Goal: Feedback & Contribution: Contribute content

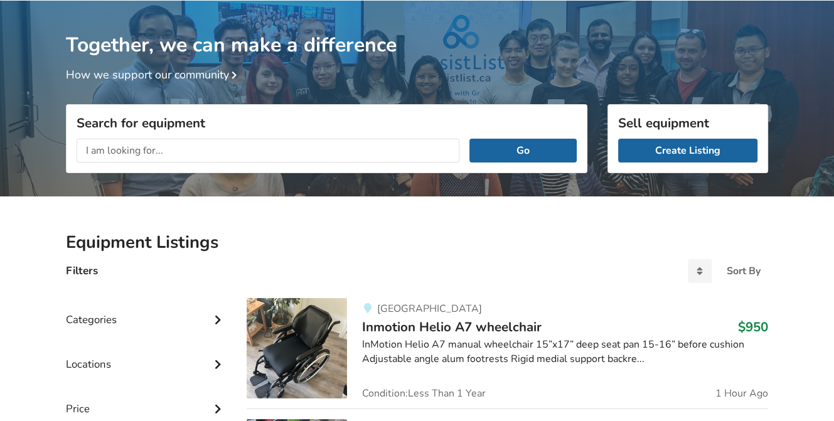
scroll to position [65, 0]
click at [644, 147] on link "Create Listing" at bounding box center [687, 151] width 139 height 24
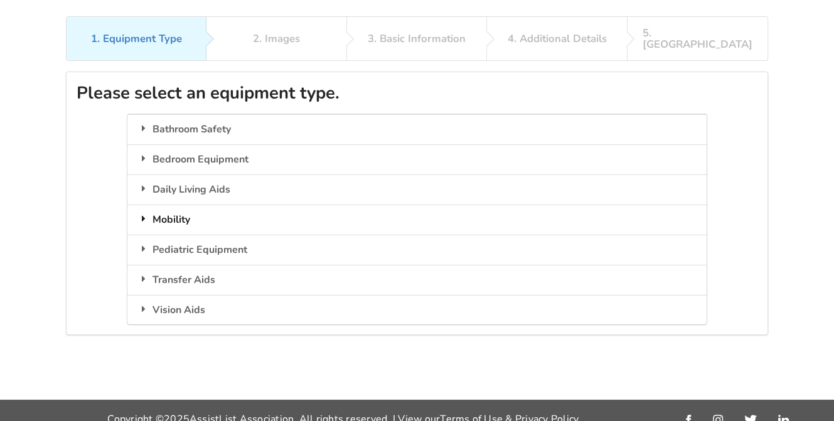
click at [488, 208] on div "Mobility" at bounding box center [416, 220] width 579 height 30
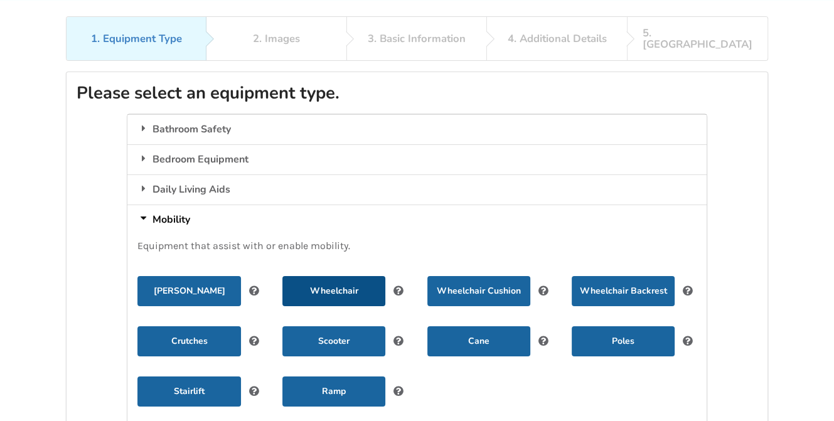
click at [349, 278] on button "Wheelchair" at bounding box center [333, 291] width 103 height 30
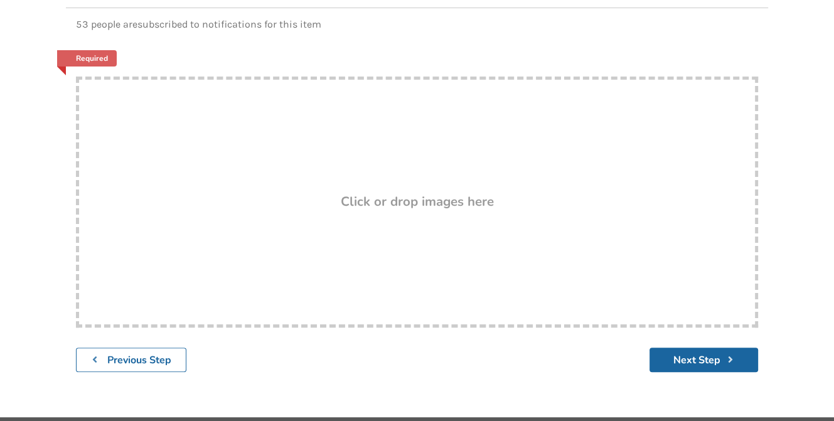
scroll to position [216, 0]
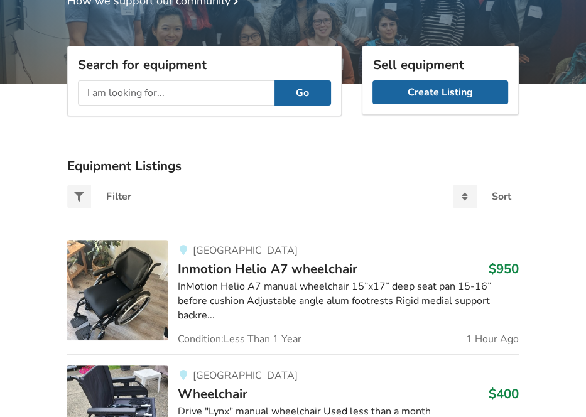
scroll to position [161, 0]
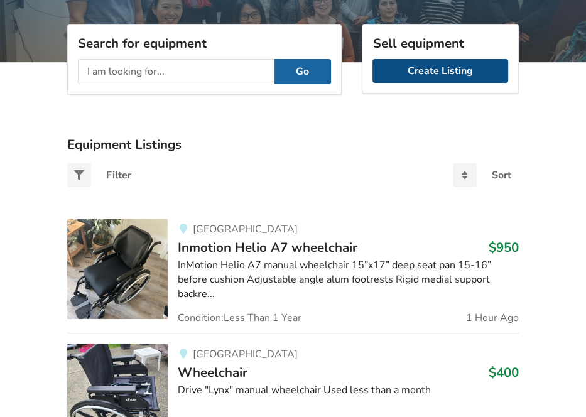
click at [424, 77] on link "Create Listing" at bounding box center [440, 71] width 136 height 24
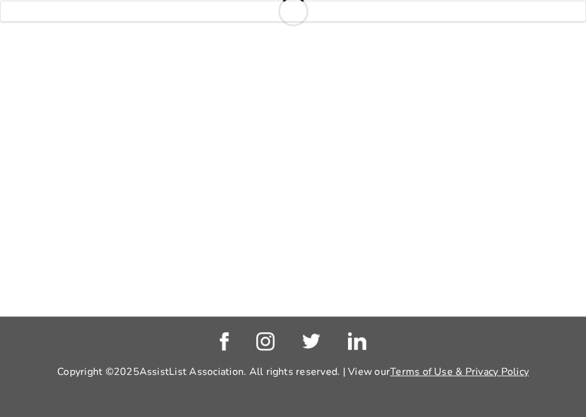
scroll to position [144, 0]
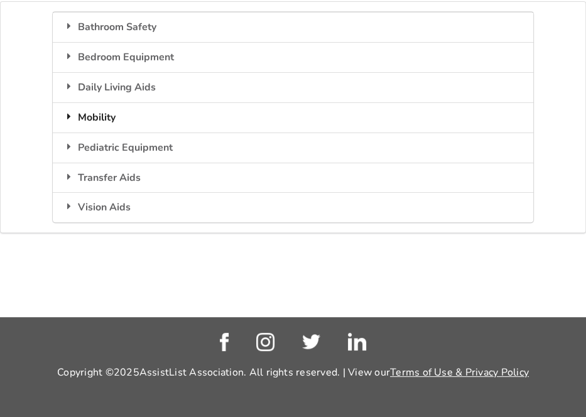
click at [88, 115] on div "Mobility" at bounding box center [292, 117] width 479 height 30
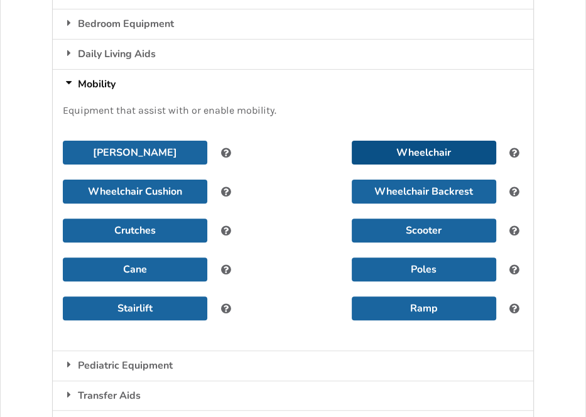
click at [384, 142] on button "Wheelchair" at bounding box center [423, 153] width 144 height 24
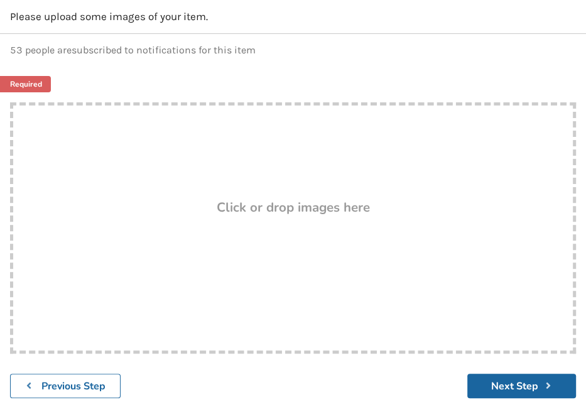
click at [164, 383] on div "Previous Step Next Step" at bounding box center [293, 385] width 586 height 45
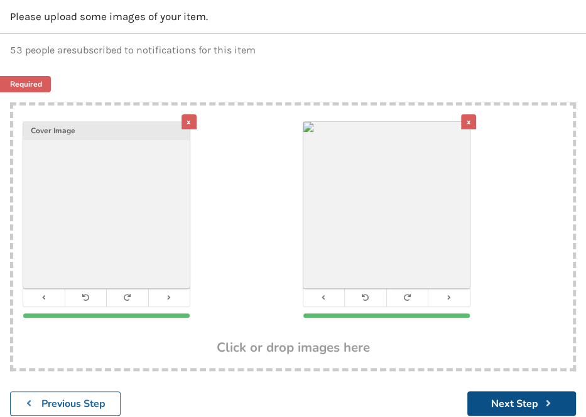
click at [511, 398] on button "Next Step" at bounding box center [521, 403] width 109 height 24
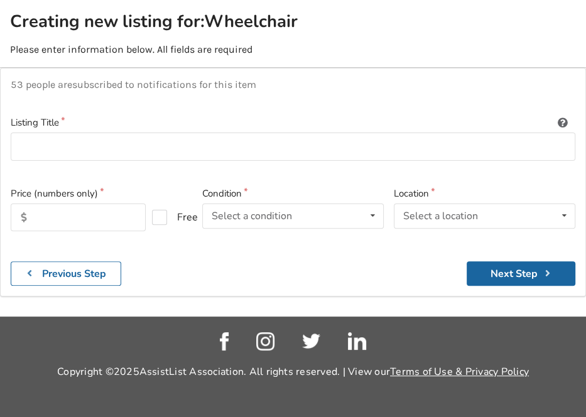
scroll to position [144, 0]
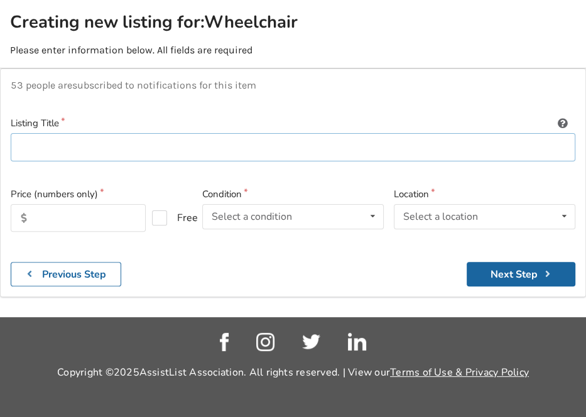
drag, startPoint x: 53, startPoint y: 132, endPoint x: 46, endPoint y: 138, distance: 8.9
click at [53, 133] on input at bounding box center [293, 147] width 564 height 28
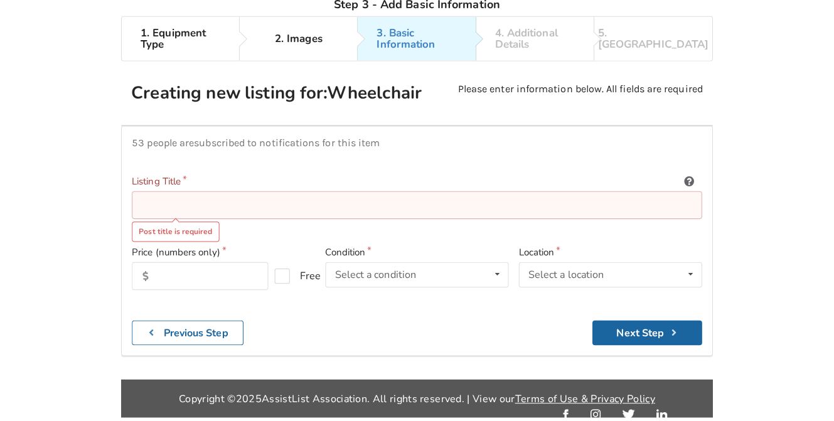
scroll to position [81, 0]
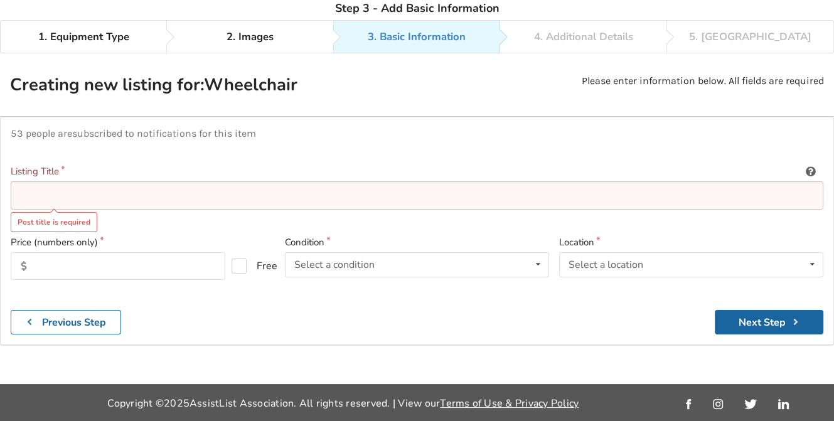
paste input "TRANSPORT CHAIR HEAVY DUTY 22″ MOBB"
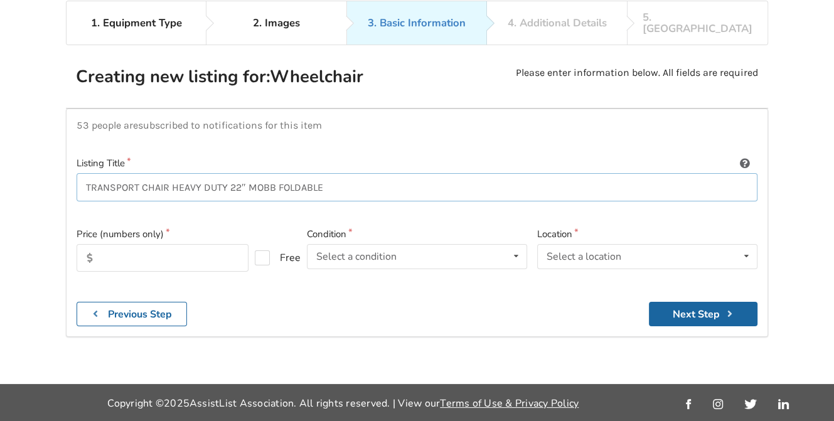
type input "TRANSPORT CHAIR HEAVY DUTY 22″ MOBB FOLDABLE"
click at [148, 244] on input "text" at bounding box center [163, 258] width 172 height 28
click at [449, 244] on div "Select a condition Brand New Less Than 1 Year 1 To 2 Years 3 To 5 Years Over 5 …" at bounding box center [417, 256] width 220 height 25
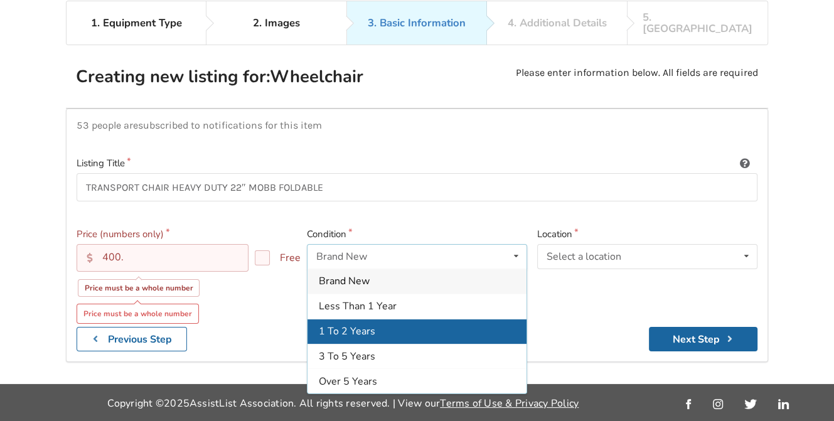
click at [352, 324] on span "1 To 2 Years" at bounding box center [347, 331] width 56 height 14
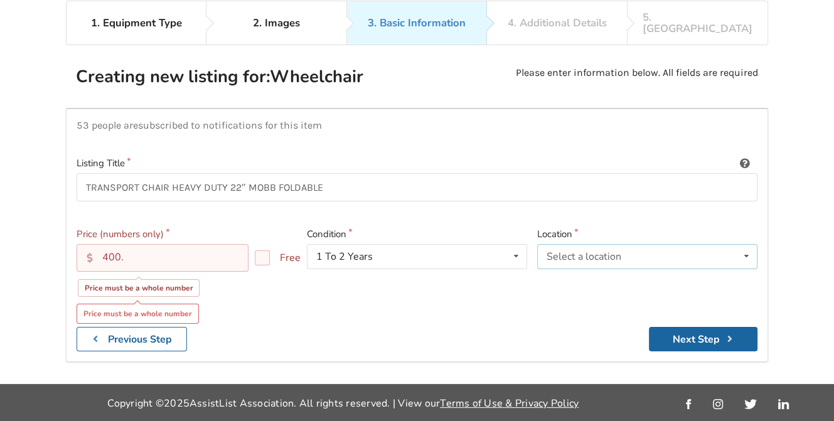
click at [585, 245] on icon at bounding box center [746, 256] width 18 height 23
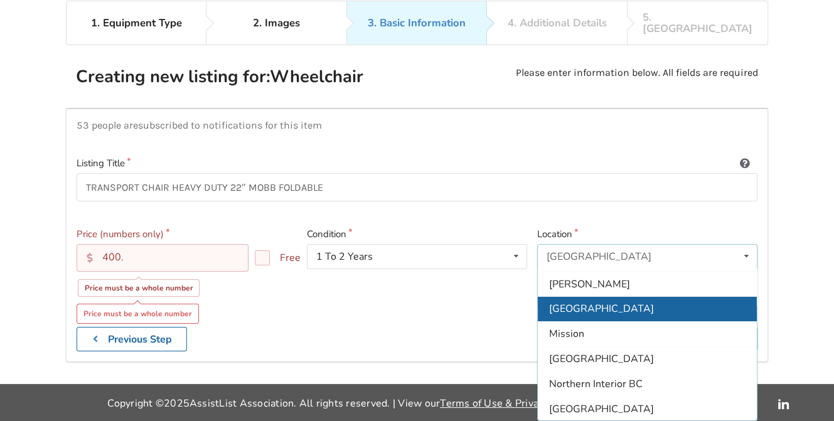
scroll to position [126, 0]
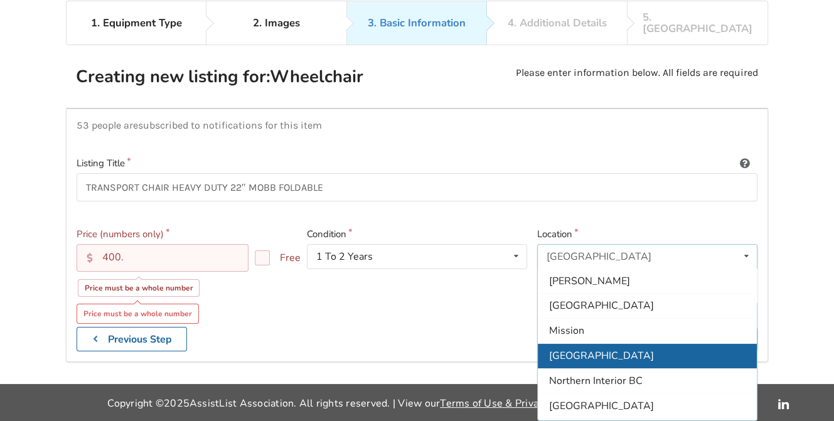
click at [572, 349] on span "[GEOGRAPHIC_DATA]" at bounding box center [601, 356] width 105 height 14
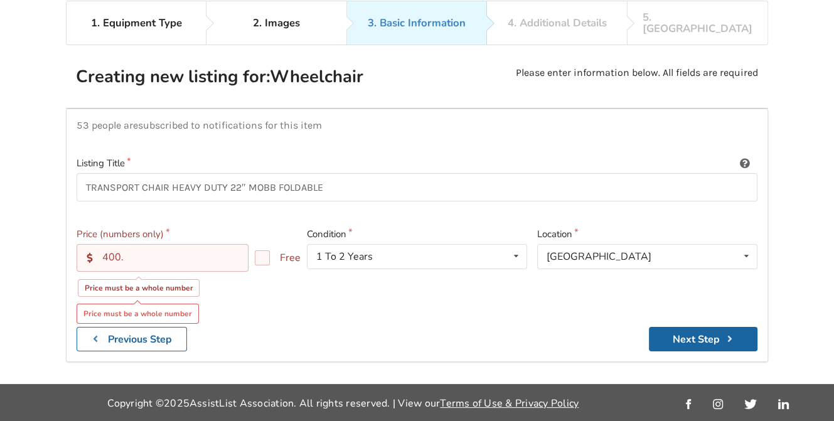
click at [125, 244] on input "400." at bounding box center [163, 258] width 172 height 28
click at [585, 327] on button "Next Step" at bounding box center [703, 339] width 109 height 24
click at [178, 251] on input "400.00" at bounding box center [163, 258] width 172 height 28
click at [585, 327] on button "Next Step" at bounding box center [703, 339] width 109 height 24
click at [186, 244] on input "400.00" at bounding box center [163, 258] width 172 height 28
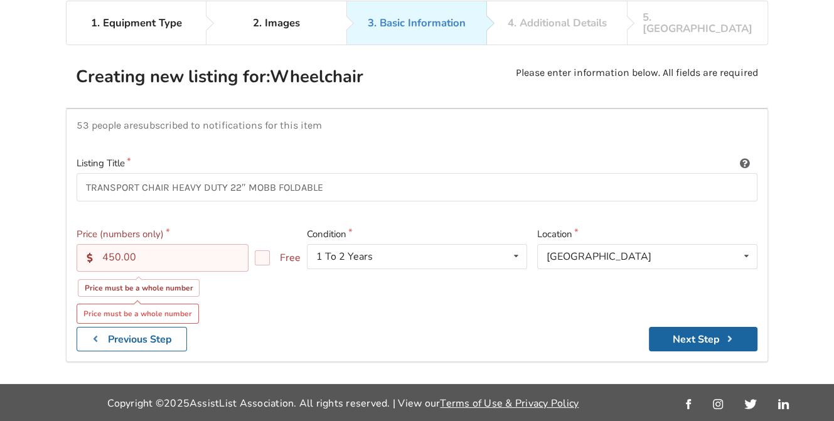
type input "450.00"
click at [265, 250] on label "Free" at bounding box center [273, 257] width 36 height 15
checkbox input "true"
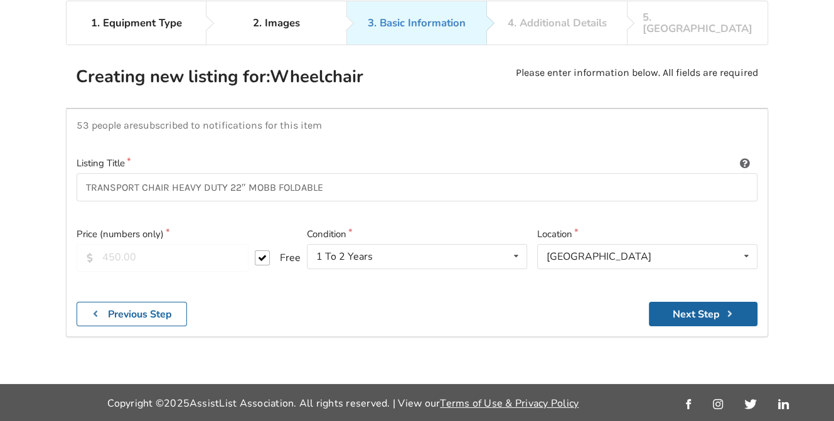
click at [220, 244] on div "450.00" at bounding box center [163, 258] width 172 height 28
click at [163, 308] on b "Previous Step" at bounding box center [140, 315] width 64 height 14
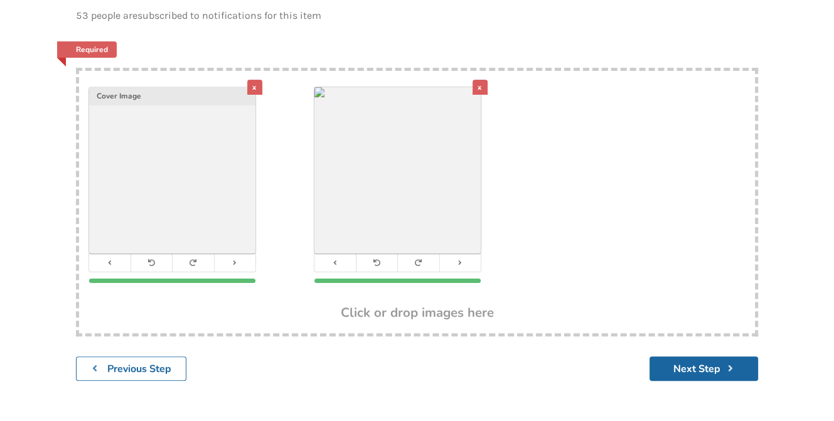
scroll to position [233, 0]
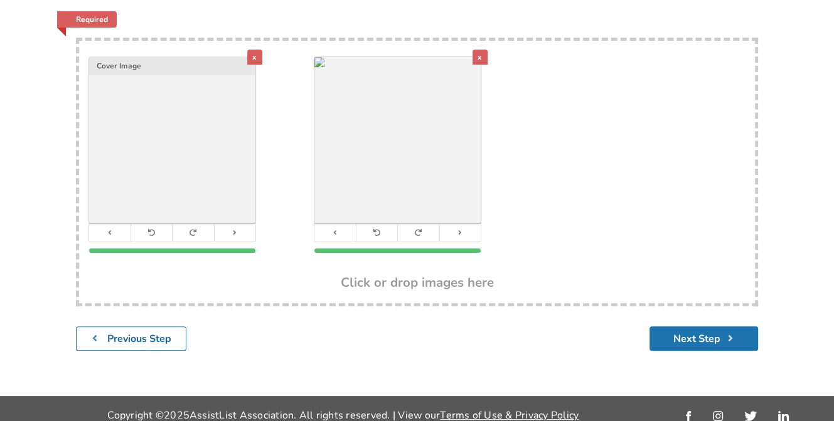
click at [585, 328] on button "Next Step" at bounding box center [704, 338] width 109 height 24
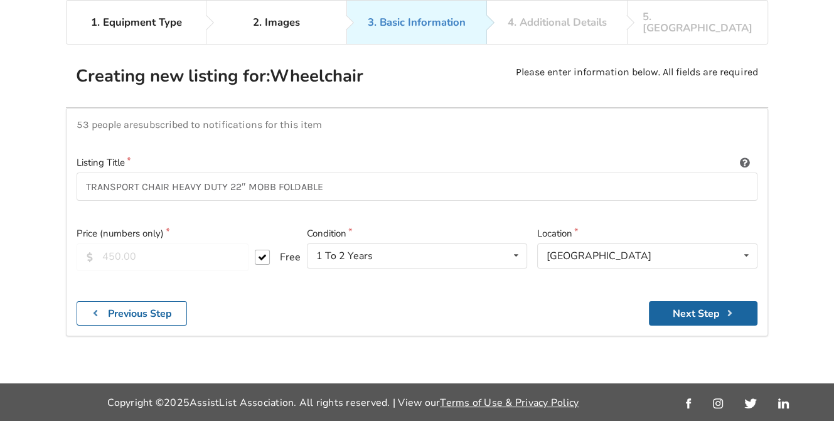
scroll to position [81, 0]
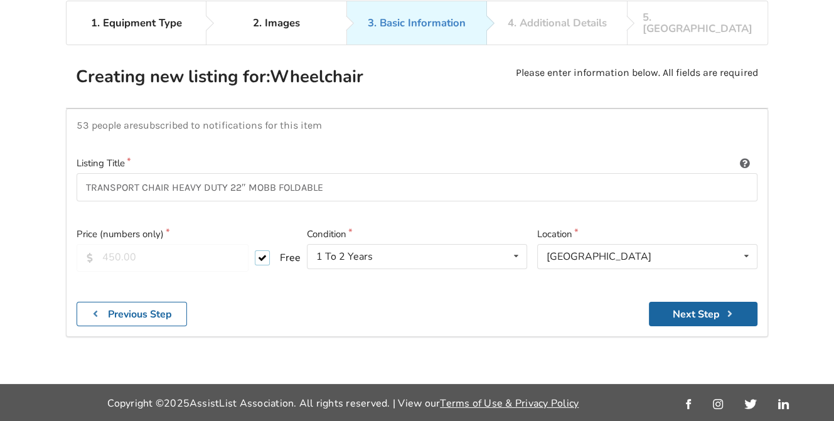
click at [259, 250] on label "Free" at bounding box center [273, 257] width 36 height 15
checkbox input "false"
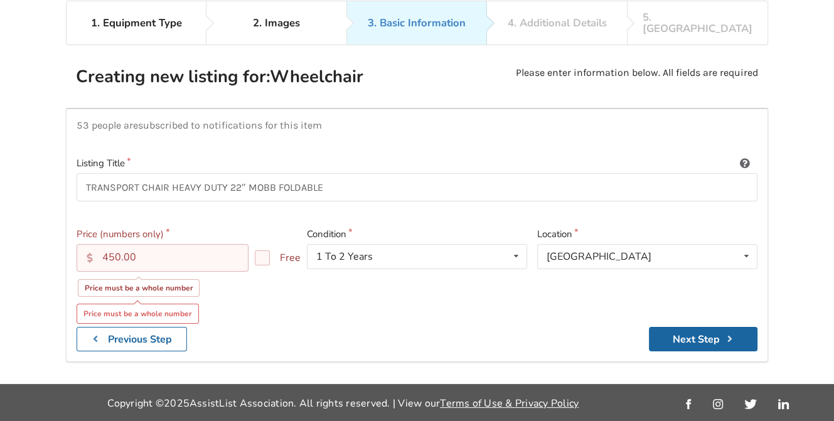
click at [182, 279] on div "Price must be a whole number" at bounding box center [139, 288] width 122 height 18
click at [178, 304] on div "Price must be a whole number" at bounding box center [138, 314] width 122 height 20
click at [225, 244] on input "450.00" at bounding box center [163, 258] width 172 height 28
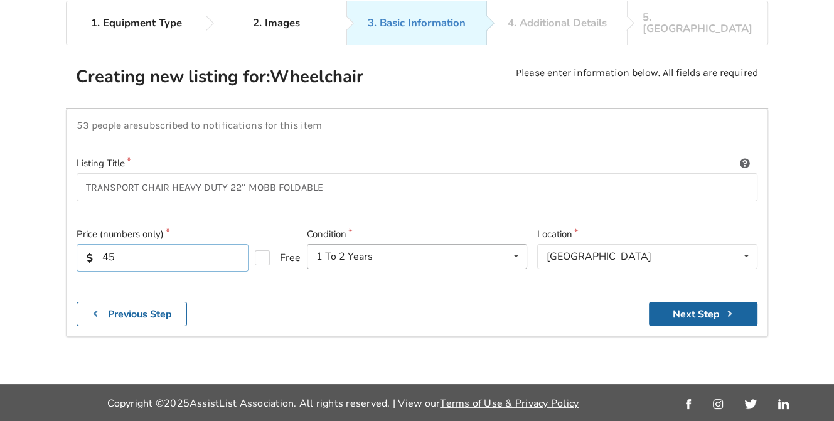
type input "4"
type input "400"
click at [585, 302] on button "Next Step" at bounding box center [703, 314] width 109 height 24
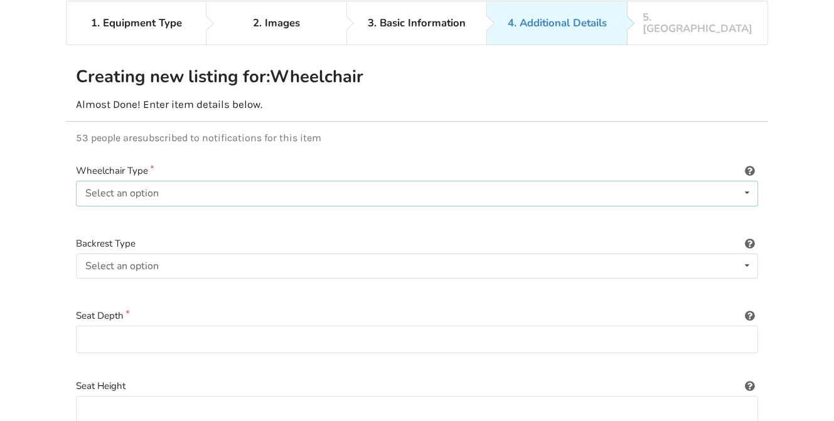
click at [585, 181] on div "Select an option Power/electric Manual Transport Tilt" at bounding box center [417, 193] width 682 height 25
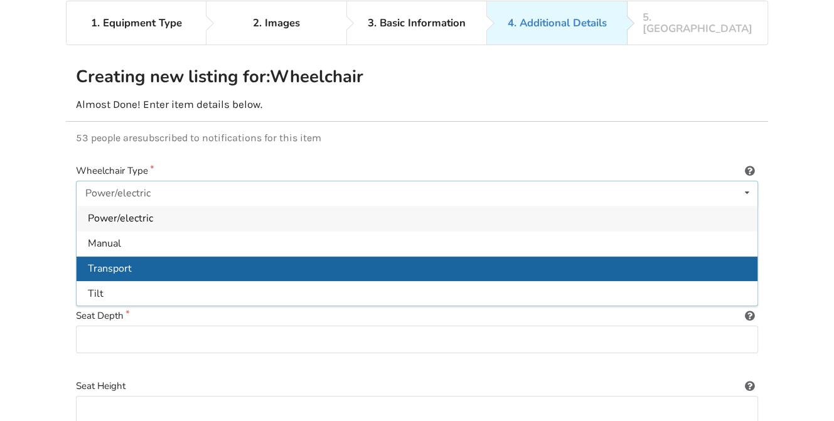
click at [585, 255] on div "Transport" at bounding box center [417, 267] width 681 height 25
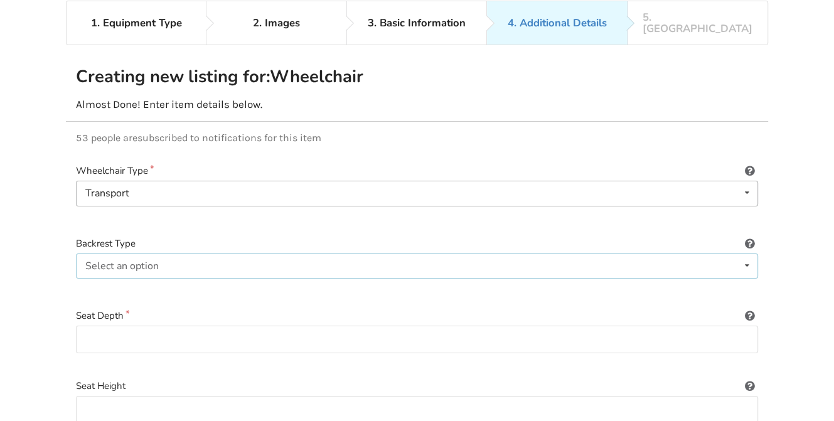
click at [585, 255] on div "Select an option Sling (standard upholstery) Hardshell (rigid) Tension-adjustab…" at bounding box center [417, 266] width 682 height 25
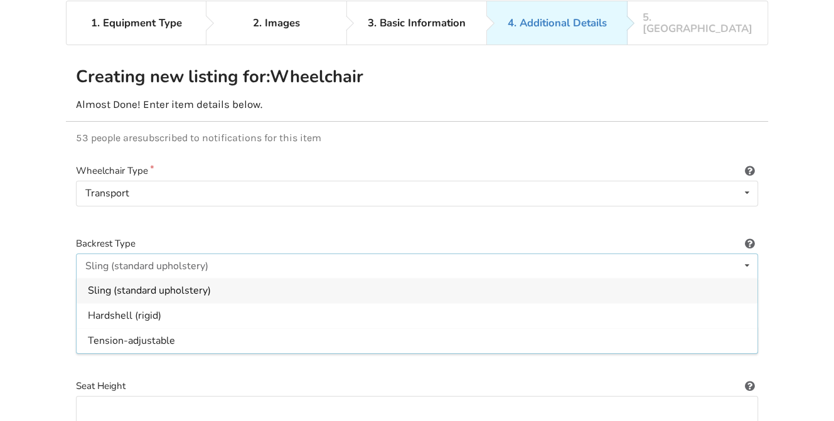
click at [585, 282] on div "Sling (standard upholstery)" at bounding box center [417, 290] width 681 height 25
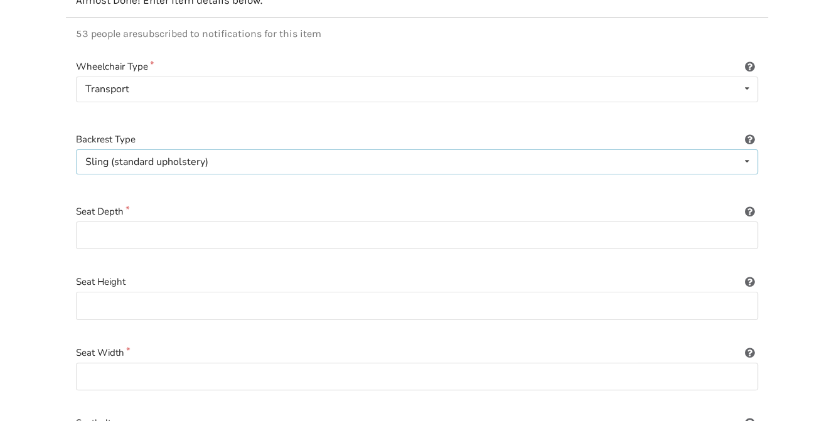
scroll to position [206, 0]
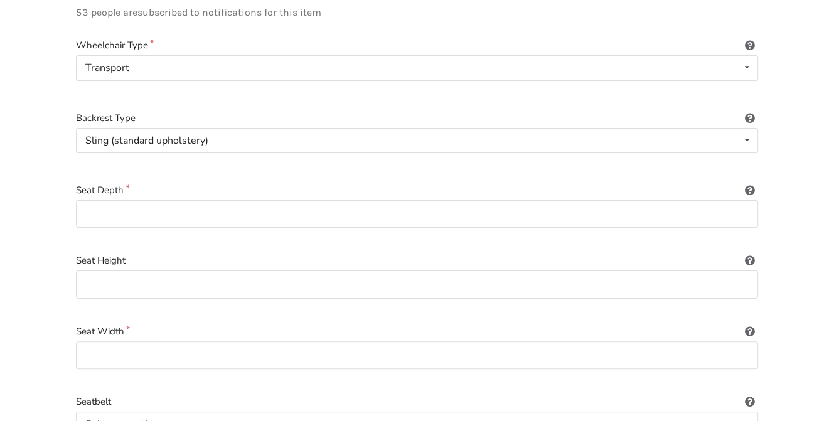
click at [585, 183] on icon at bounding box center [750, 188] width 12 height 10
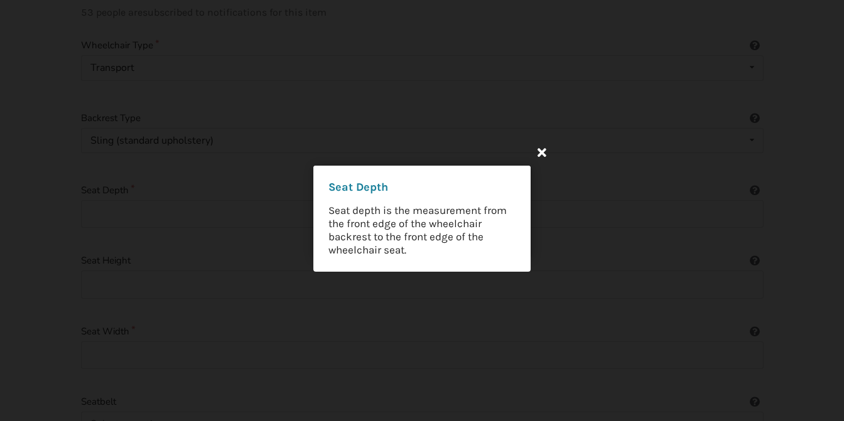
click at [537, 155] on icon at bounding box center [541, 152] width 23 height 23
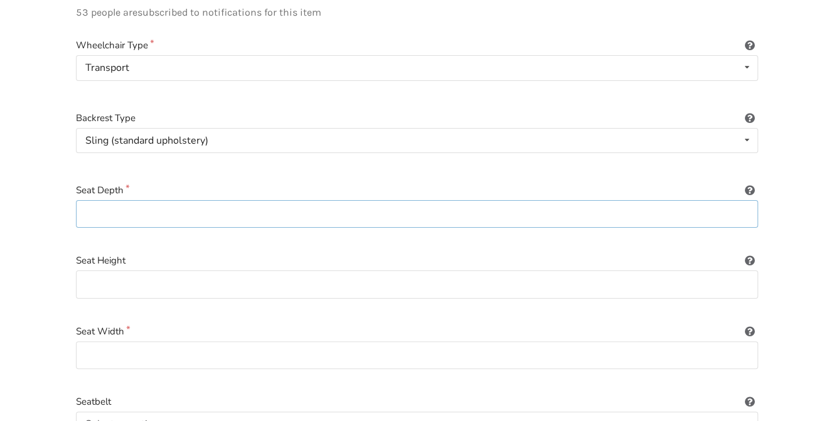
click at [150, 200] on input at bounding box center [417, 214] width 682 height 28
type input "25"
click at [165, 277] on input at bounding box center [417, 284] width 682 height 28
click at [585, 254] on icon at bounding box center [750, 259] width 12 height 10
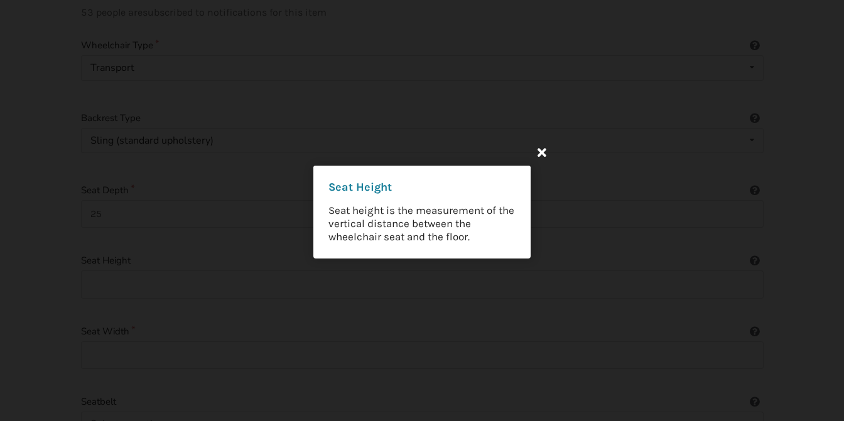
click at [547, 155] on icon at bounding box center [541, 152] width 23 height 23
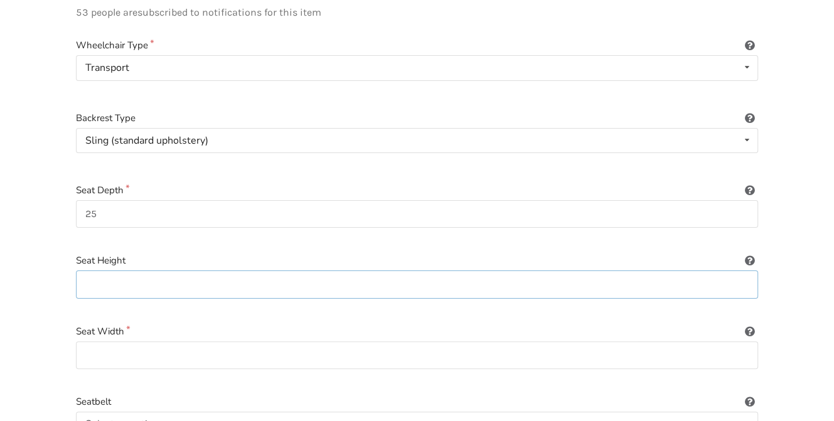
click at [114, 270] on input at bounding box center [417, 284] width 682 height 28
type input "19"
click at [103, 345] on input at bounding box center [417, 355] width 682 height 28
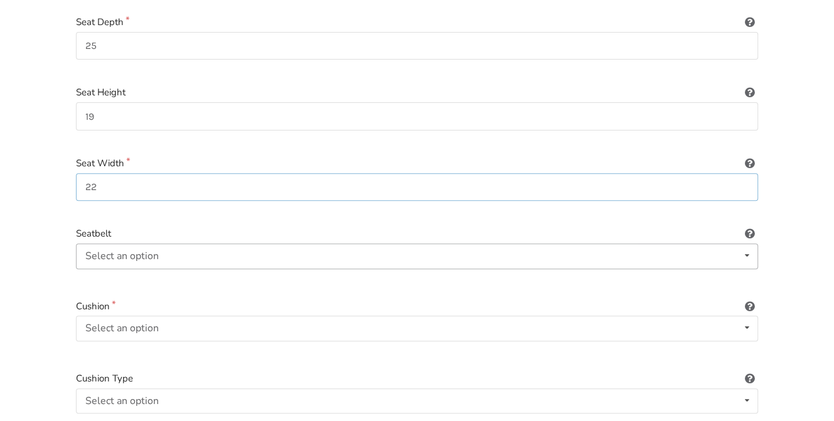
scroll to position [395, 0]
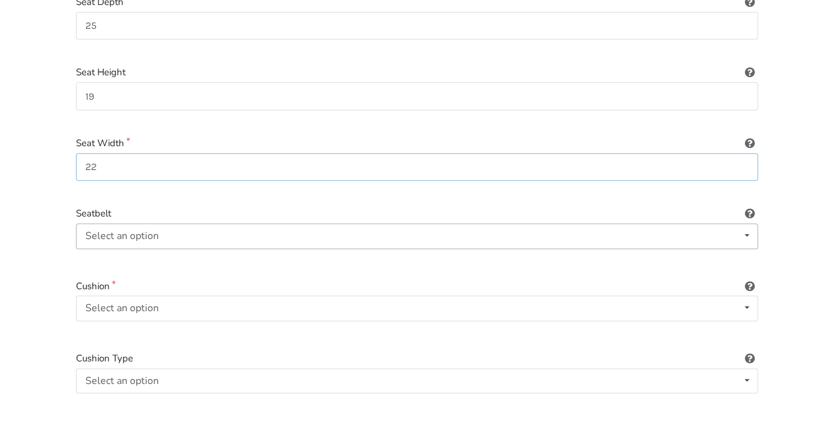
type input "22"
click at [223, 223] on div "Select an option Included Not included" at bounding box center [417, 235] width 682 height 25
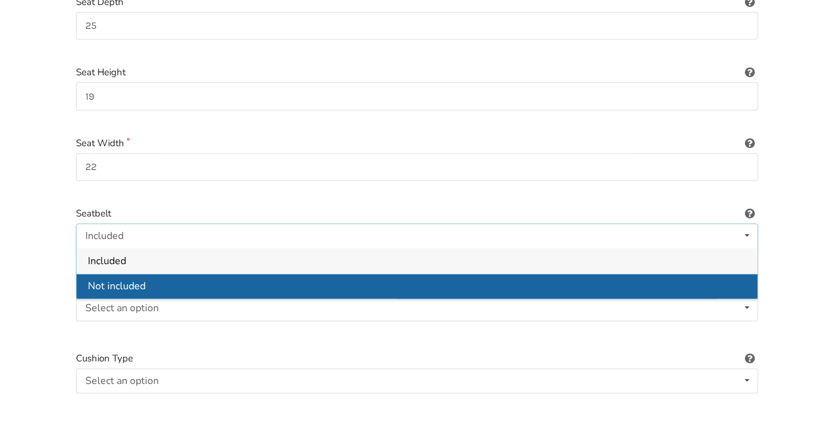
click at [166, 273] on div "Not included" at bounding box center [417, 285] width 681 height 25
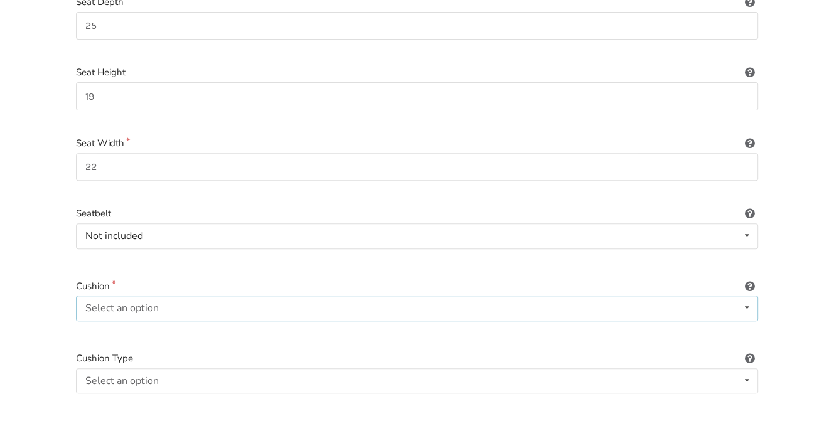
click at [136, 303] on div "Select an option" at bounding box center [121, 308] width 73 height 10
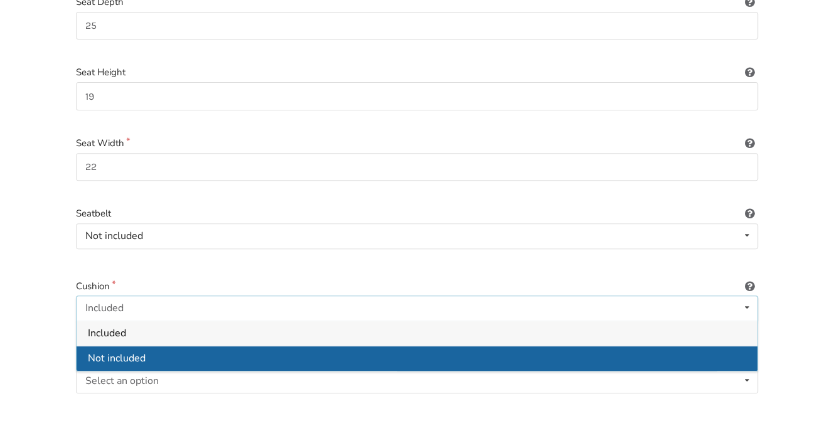
click at [132, 346] on div "Not included" at bounding box center [417, 358] width 681 height 25
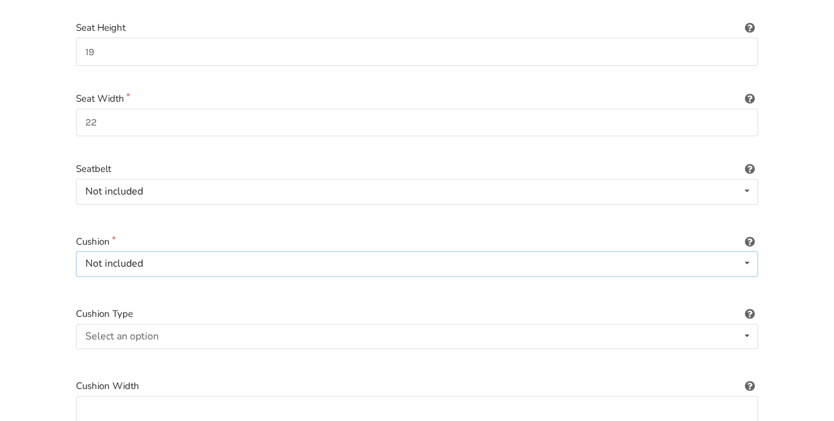
scroll to position [458, 0]
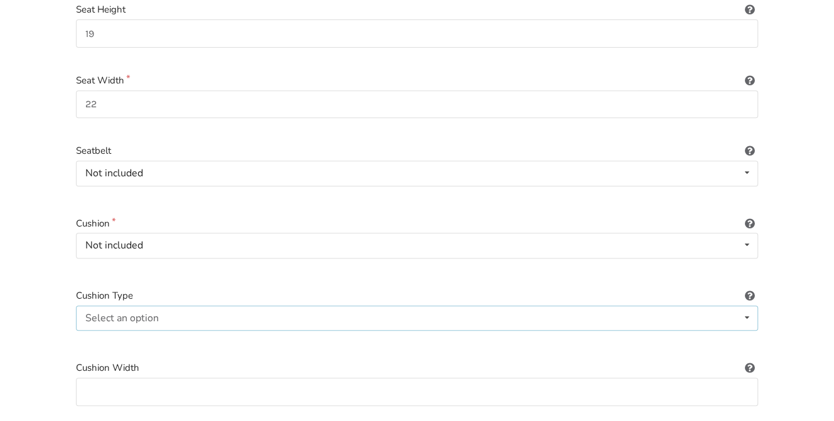
click at [142, 313] on div "Select an option" at bounding box center [121, 318] width 73 height 10
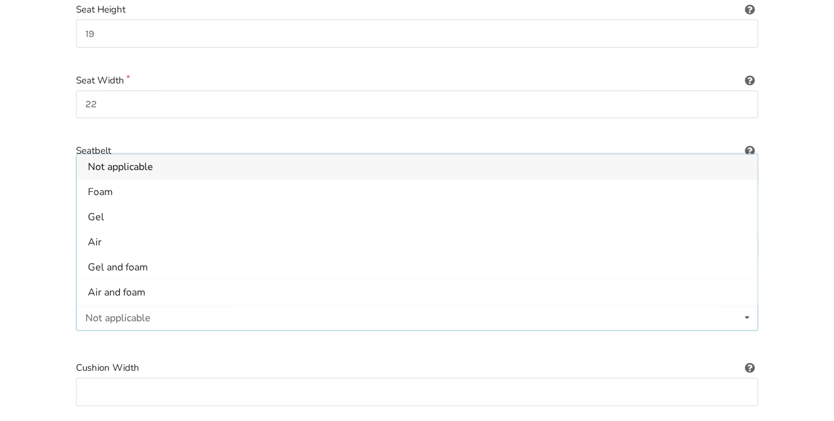
click at [113, 313] on div "Not applicable" at bounding box center [117, 318] width 65 height 10
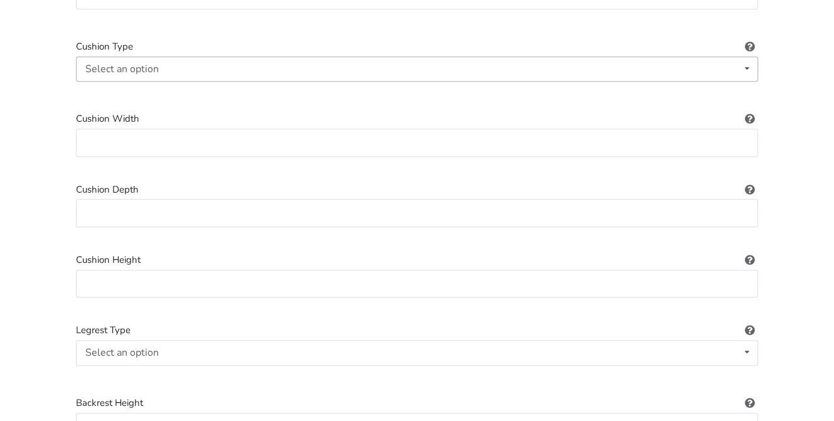
scroll to position [709, 0]
click at [171, 338] on div "Select an option Standard Height-adjustable Elevating" at bounding box center [417, 350] width 682 height 25
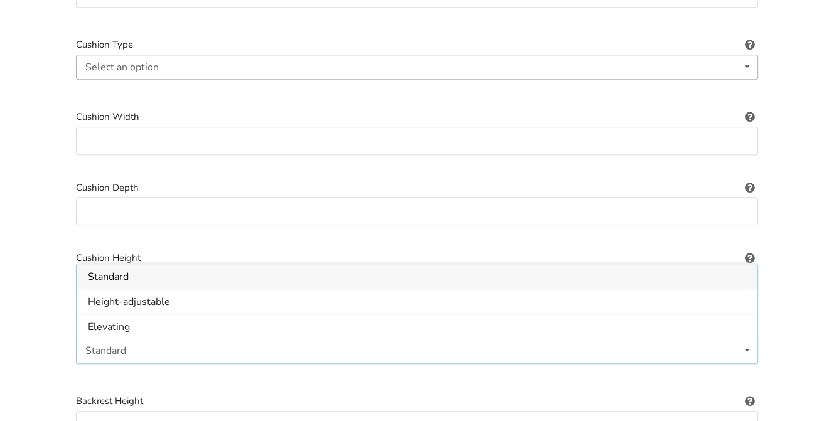
click at [88, 346] on div "Standard" at bounding box center [105, 351] width 41 height 10
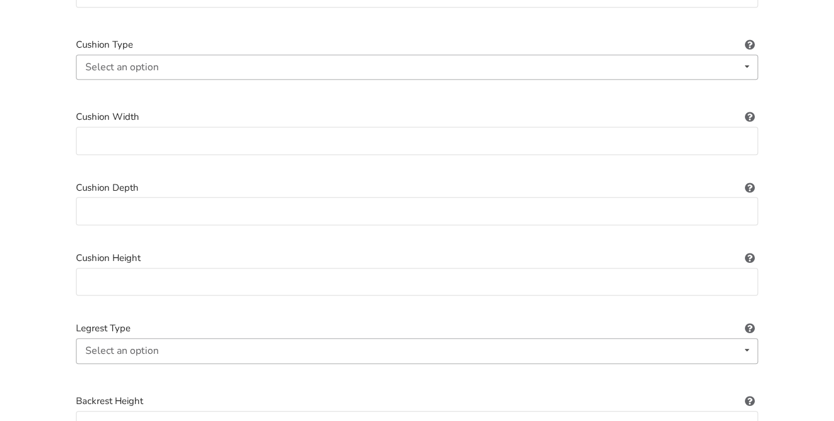
scroll to position [771, 0]
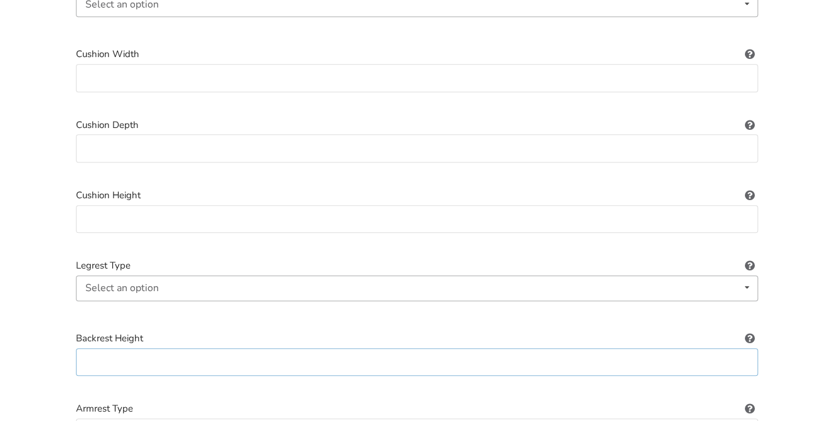
click at [108, 348] on input at bounding box center [417, 362] width 682 height 28
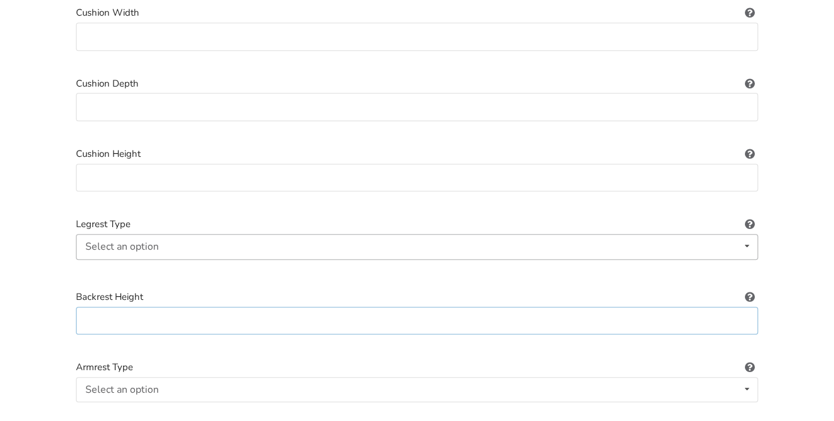
scroll to position [834, 0]
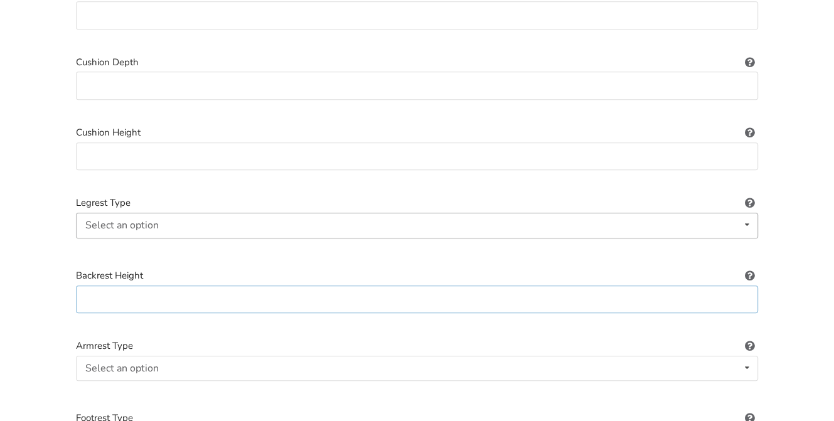
click at [98, 286] on input at bounding box center [417, 300] width 682 height 28
type input "NIL"
click at [169, 213] on div "Select an option Standard Height-adjustable Elevating" at bounding box center [417, 225] width 682 height 25
click at [107, 220] on div "Standard" at bounding box center [105, 225] width 41 height 10
click at [113, 213] on div "Select an option Standard Height-adjustable Elevating" at bounding box center [417, 225] width 682 height 25
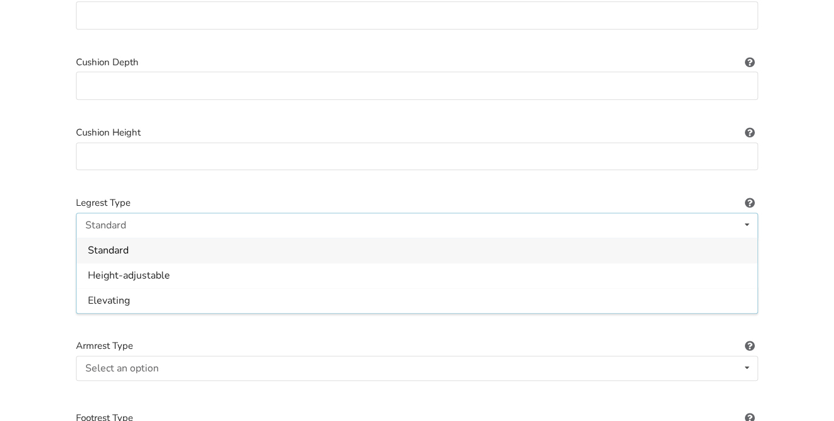
click at [117, 244] on span "Standard" at bounding box center [108, 251] width 41 height 14
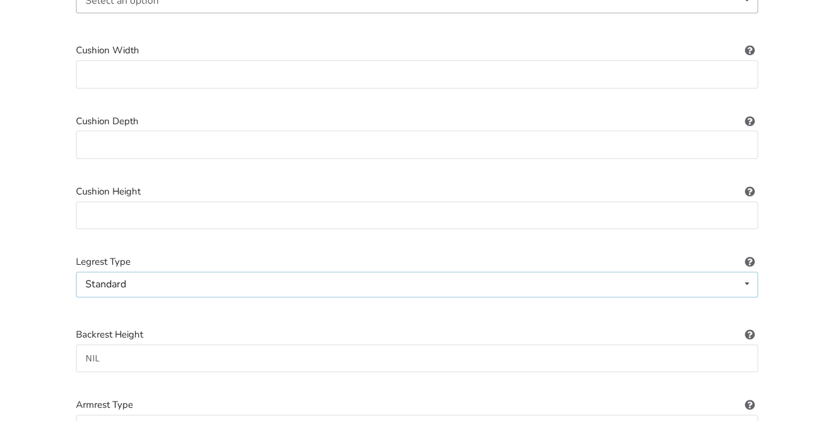
scroll to position [771, 0]
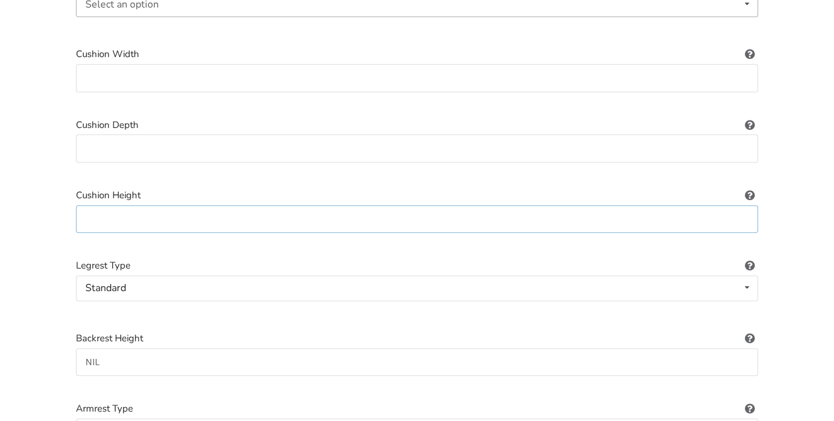
click at [85, 205] on input at bounding box center [417, 219] width 682 height 28
type input "M"
type input "NIL"
click at [112, 134] on input at bounding box center [417, 148] width 682 height 28
type input "NIL"
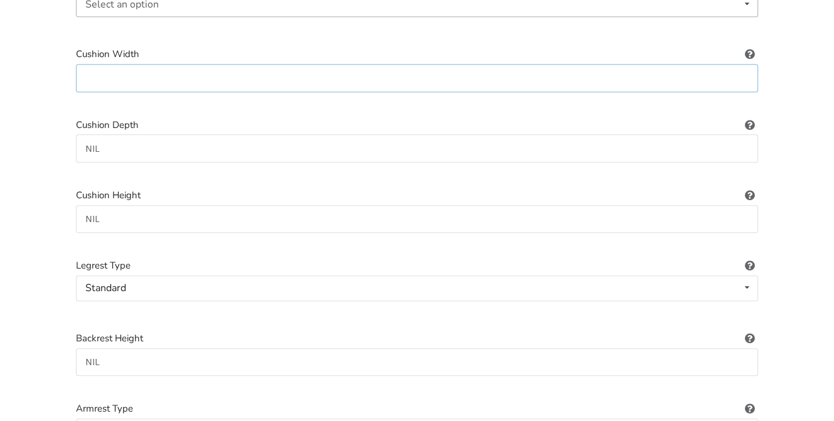
click at [134, 65] on input at bounding box center [417, 78] width 682 height 28
type input "I"
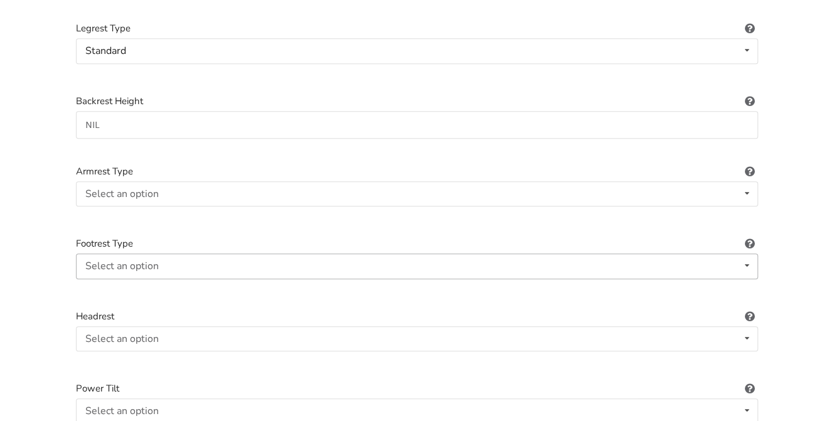
scroll to position [1085, 0]
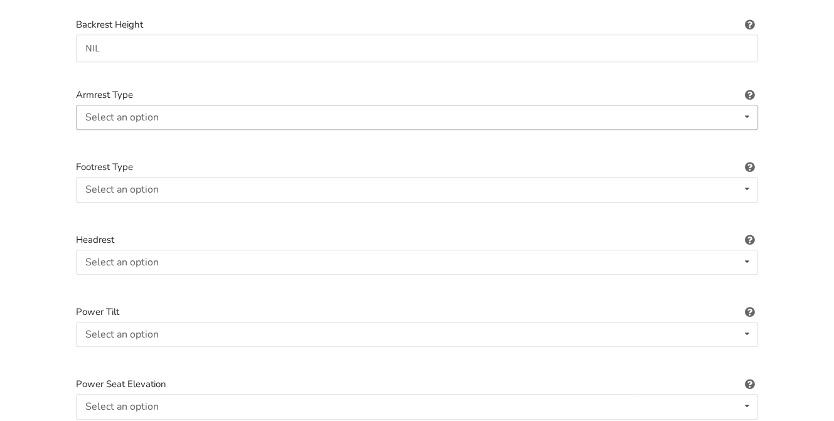
type input "NIL"
click at [124, 112] on div "Select an option" at bounding box center [121, 117] width 73 height 10
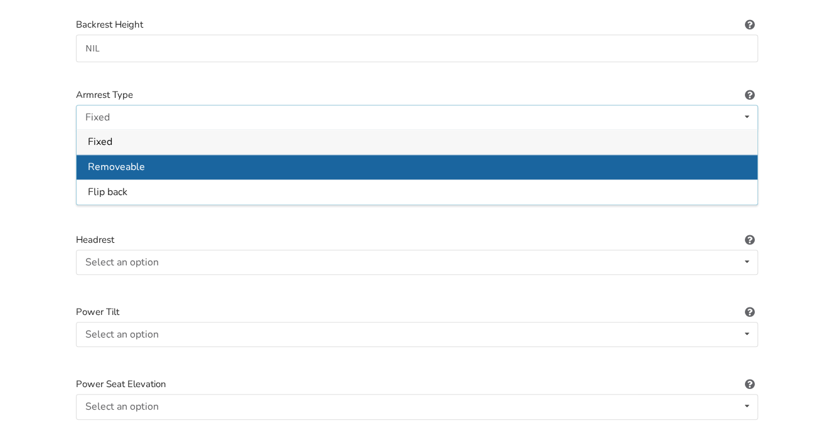
click at [190, 154] on div "Removeable" at bounding box center [417, 166] width 681 height 25
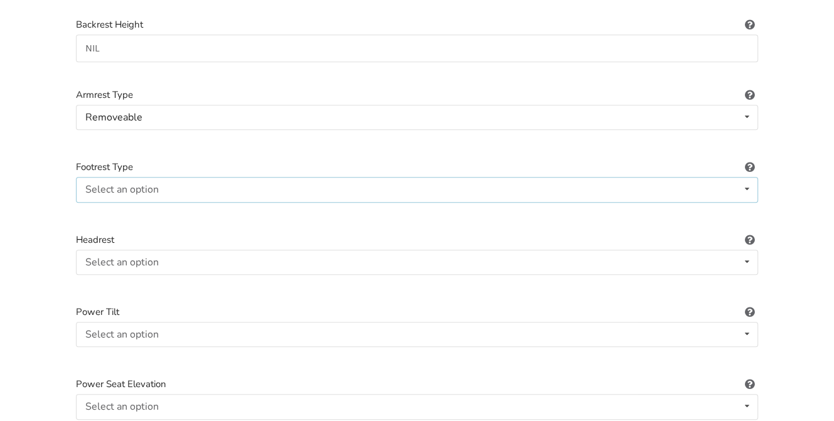
click at [188, 177] on div "Select an option Standard Angle-adjustable" at bounding box center [417, 189] width 682 height 25
click at [101, 202] on div "Standard" at bounding box center [417, 214] width 681 height 25
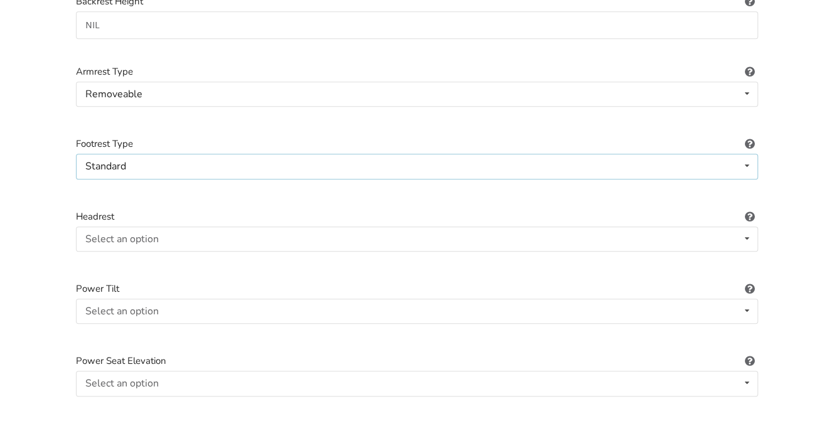
scroll to position [1148, 0]
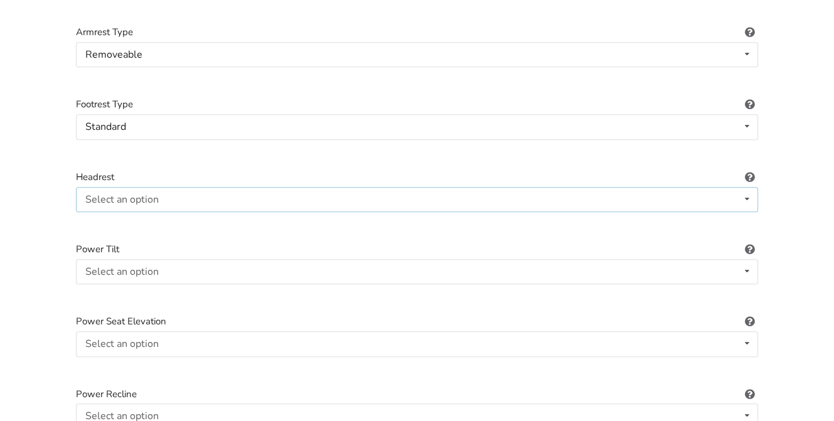
click at [134, 195] on div "Select an option" at bounding box center [121, 200] width 73 height 10
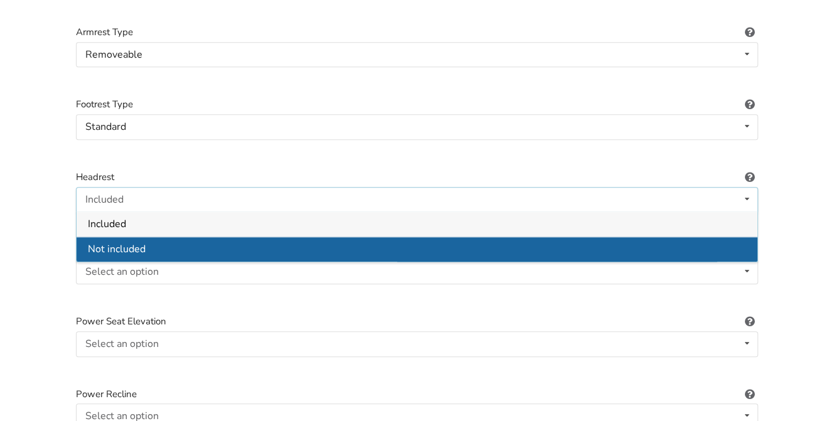
click at [124, 242] on span "Not included" at bounding box center [117, 249] width 58 height 14
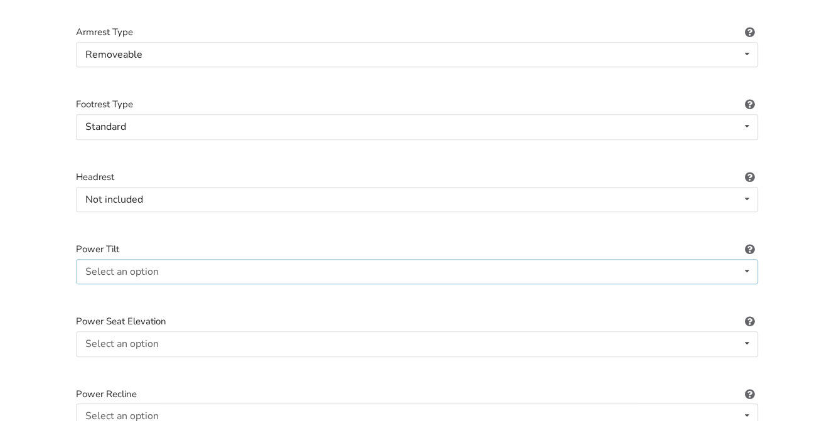
click at [115, 267] on div "Select an option" at bounding box center [121, 272] width 73 height 10
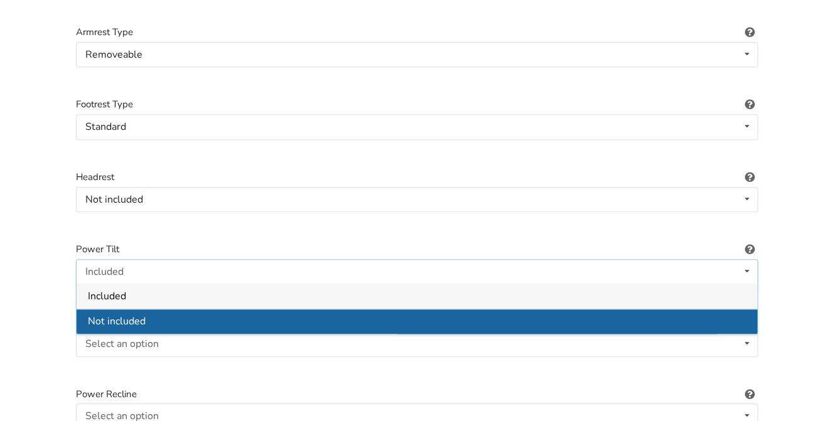
click at [125, 315] on span "Not included" at bounding box center [117, 322] width 58 height 14
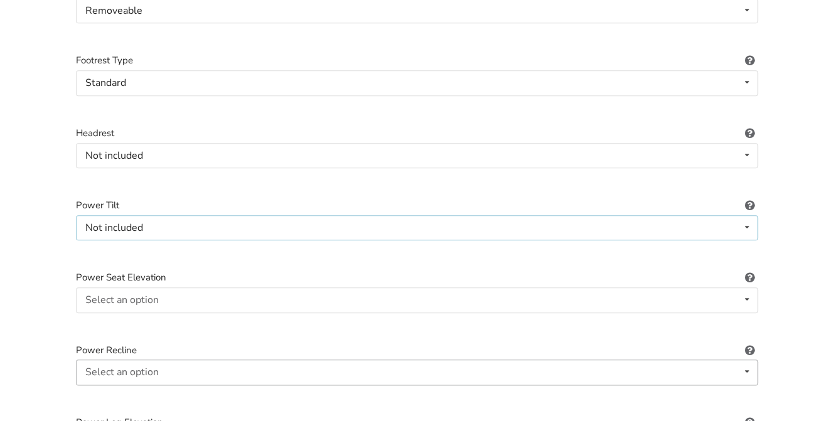
scroll to position [1211, 0]
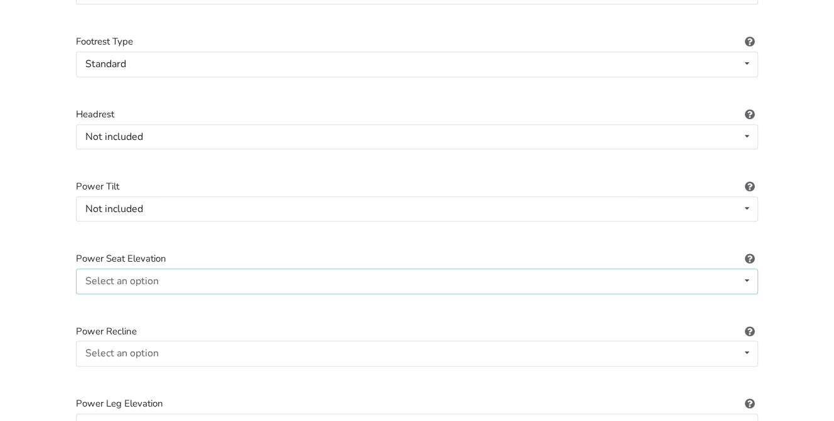
click at [130, 276] on div "Select an option" at bounding box center [121, 281] width 73 height 10
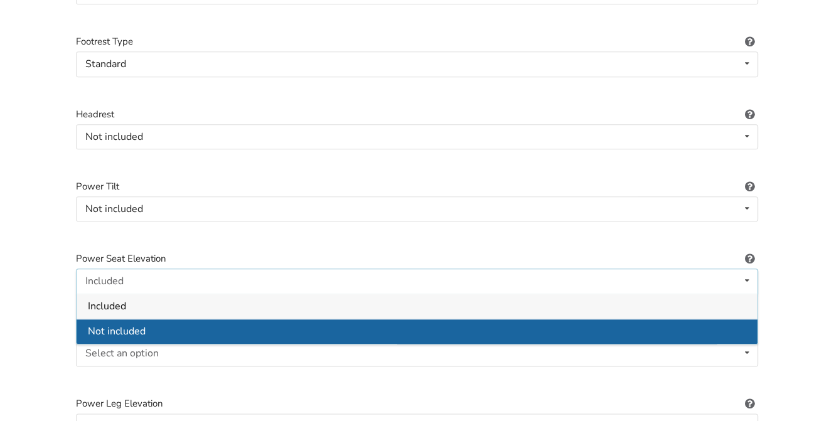
click at [132, 318] on div "Not included" at bounding box center [417, 330] width 681 height 25
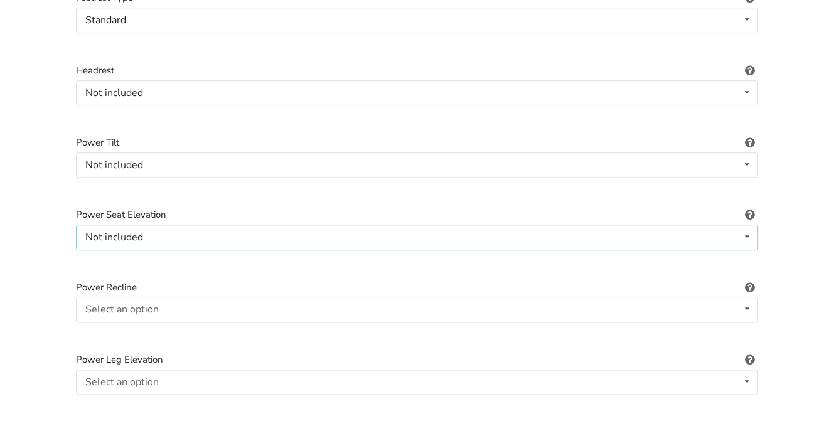
scroll to position [1273, 0]
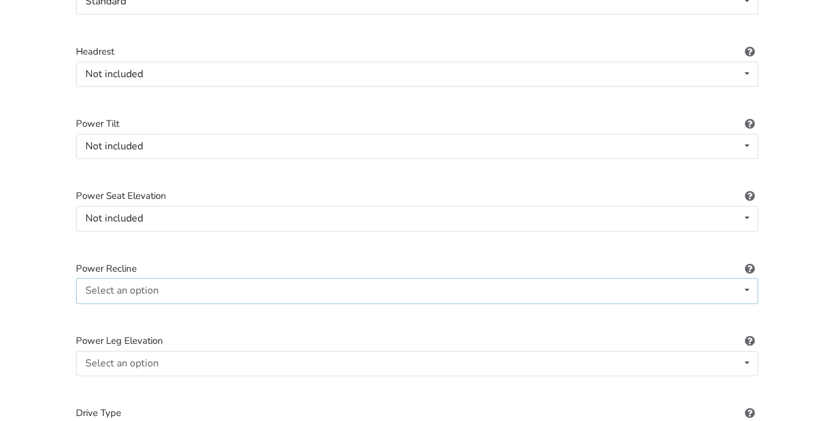
click at [127, 286] on div "Select an option" at bounding box center [121, 291] width 73 height 10
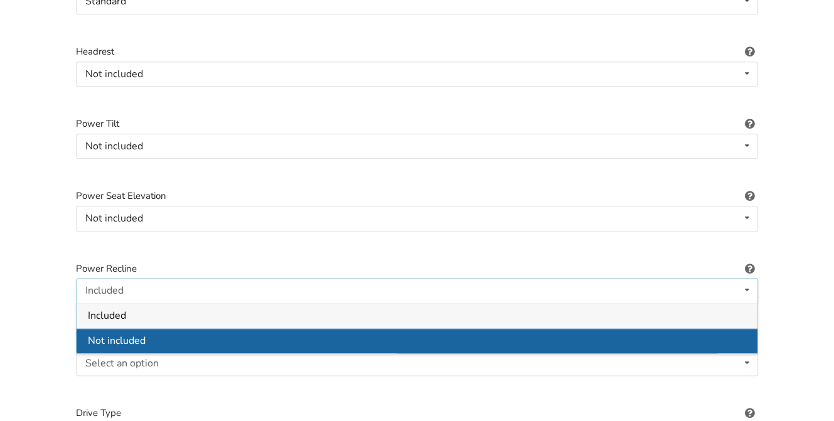
click at [135, 334] on span "Not included" at bounding box center [117, 341] width 58 height 14
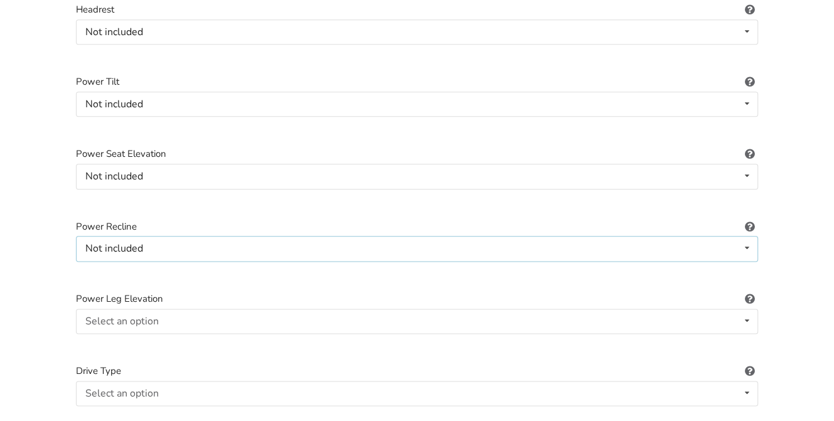
scroll to position [1336, 0]
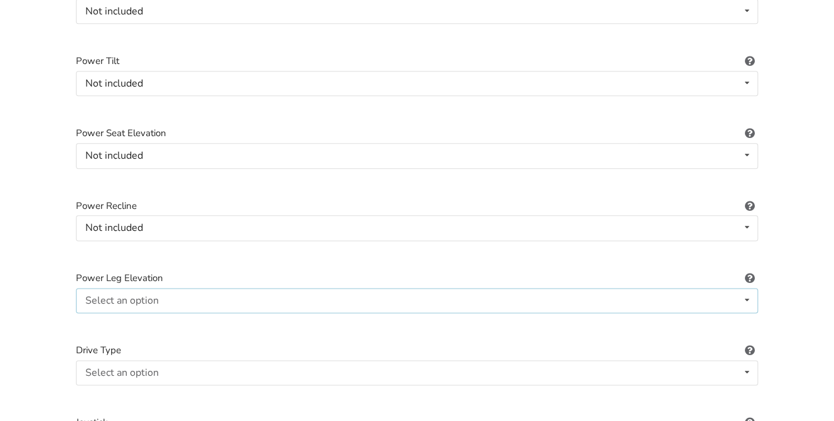
click at [136, 296] on div "Select an option" at bounding box center [121, 301] width 73 height 10
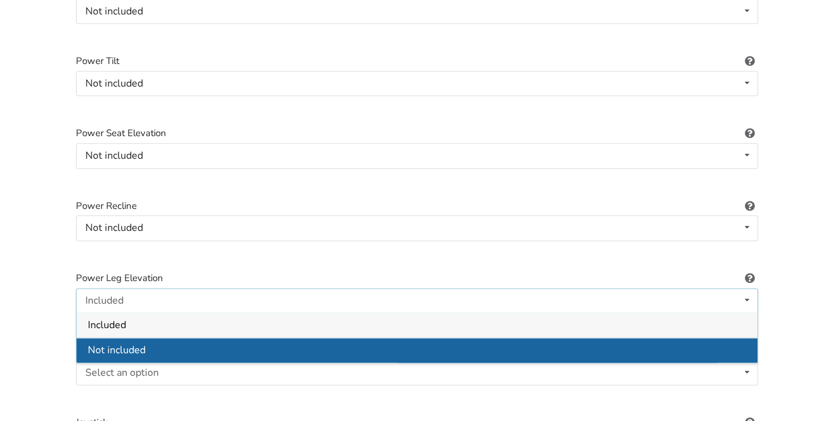
click at [161, 338] on div "Not included" at bounding box center [417, 350] width 681 height 25
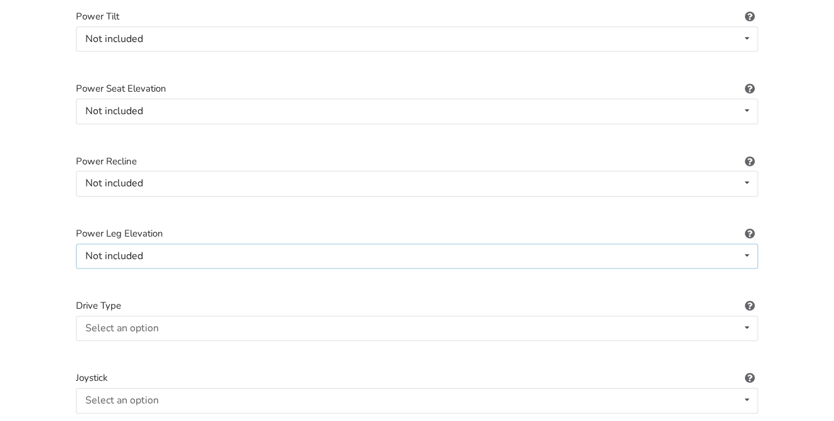
scroll to position [1399, 0]
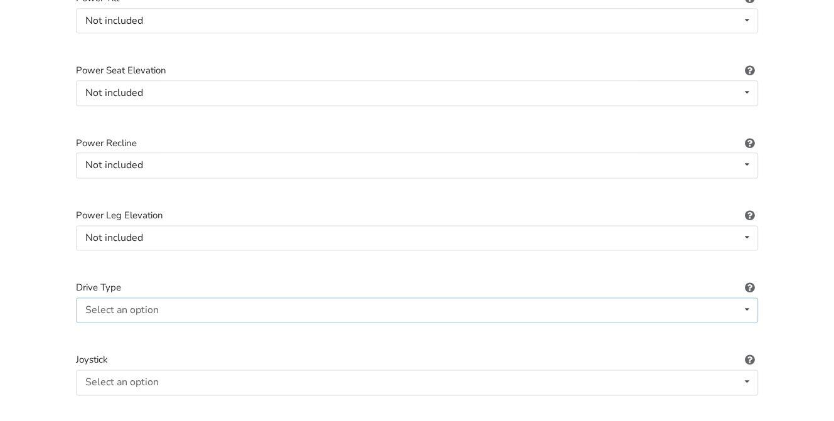
click at [128, 297] on div "Select an option Not applicable Rear Front Midwheel" at bounding box center [417, 309] width 682 height 25
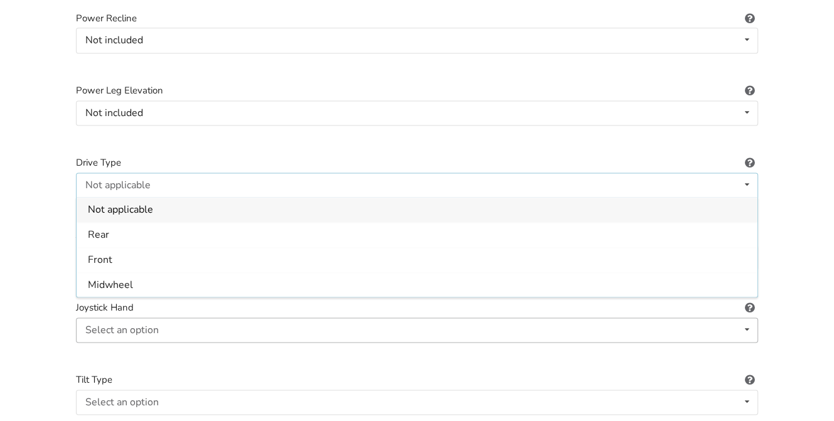
scroll to position [1524, 0]
click at [138, 203] on span "Not applicable" at bounding box center [120, 210] width 65 height 14
click at [158, 244] on div "Select an option Not applicable Pin Mushroom cap Golf ball Goal post" at bounding box center [417, 256] width 682 height 25
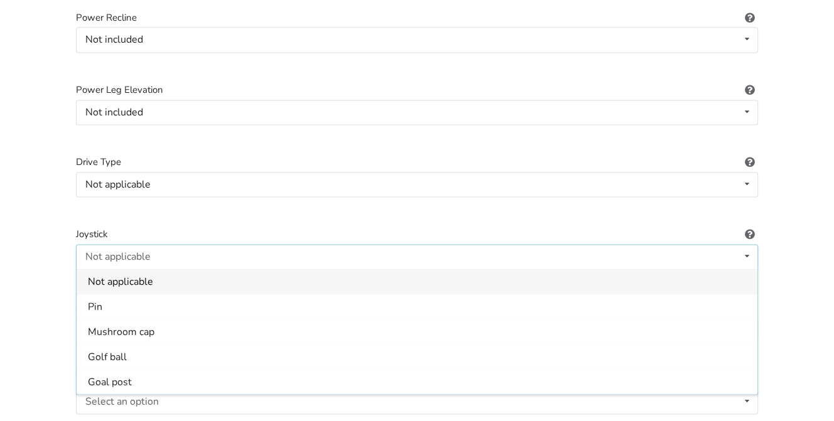
click at [153, 275] on span "Not applicable" at bounding box center [120, 282] width 65 height 14
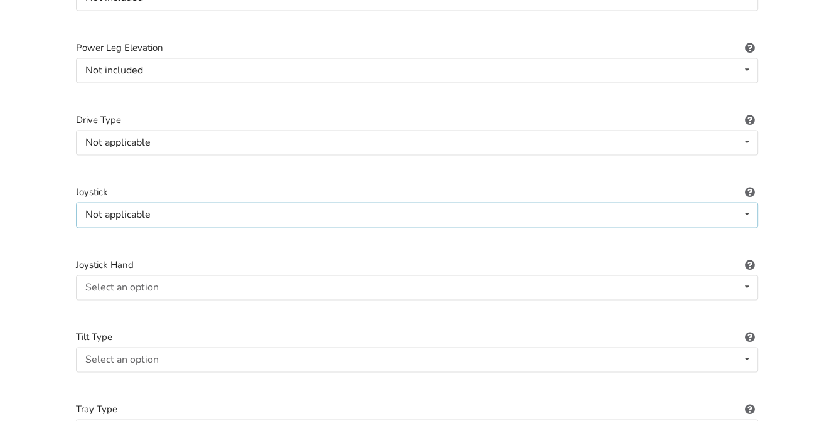
scroll to position [1587, 0]
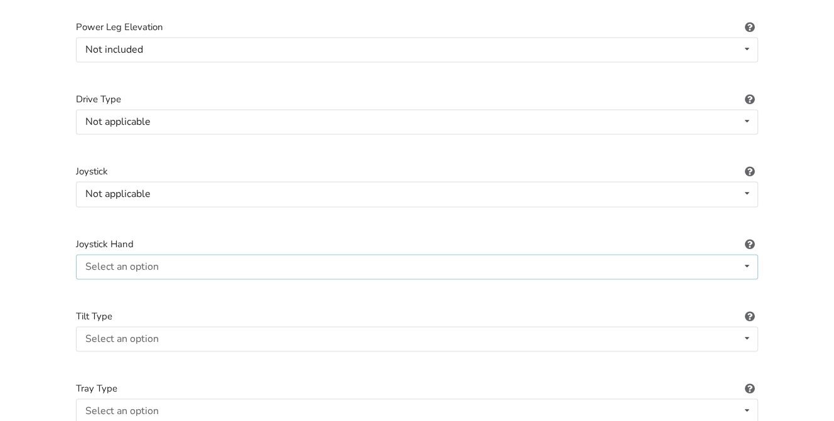
click at [136, 262] on div "Select an option" at bounding box center [121, 267] width 73 height 10
click at [134, 284] on span "Not applicable" at bounding box center [120, 291] width 65 height 14
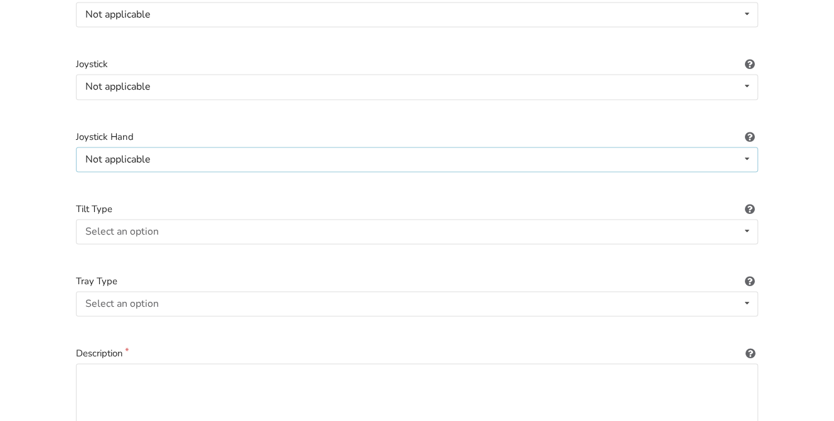
scroll to position [1713, 0]
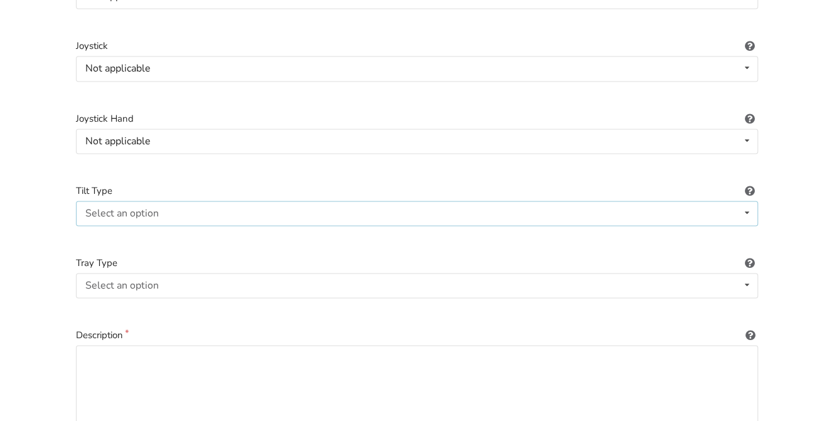
click at [121, 201] on div "Select an option Not applicable Foot tilt Hand tilt" at bounding box center [417, 213] width 682 height 25
click at [145, 225] on div "Not applicable" at bounding box center [417, 237] width 681 height 25
click at [152, 273] on div "Select an option None Half-right Half-left Full" at bounding box center [417, 285] width 682 height 25
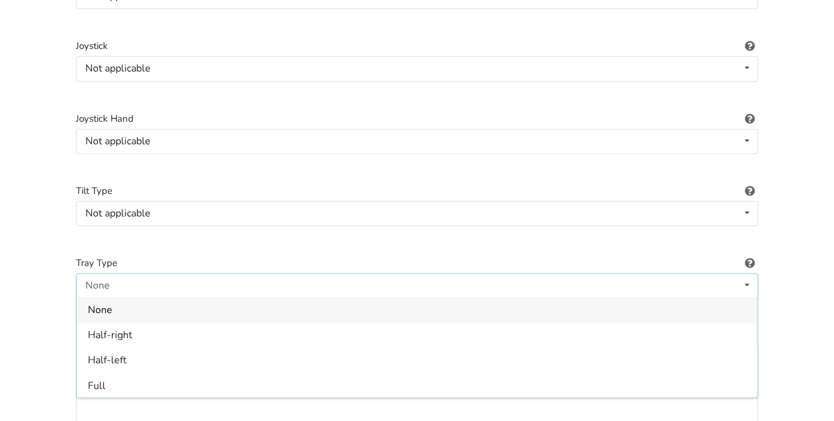
click at [98, 304] on span "None" at bounding box center [100, 311] width 24 height 14
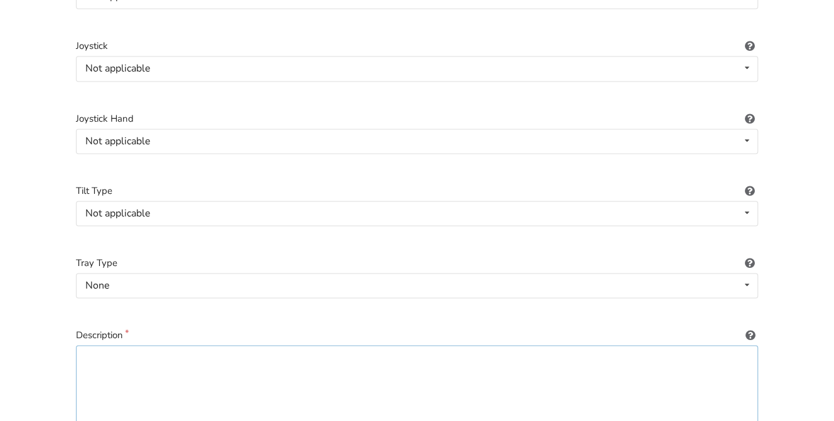
click at [114, 351] on textarea at bounding box center [417, 405] width 682 height 121
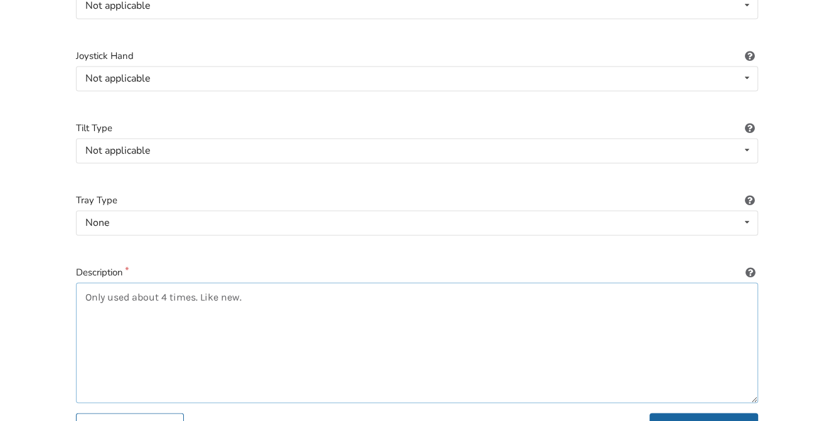
scroll to position [1838, 0]
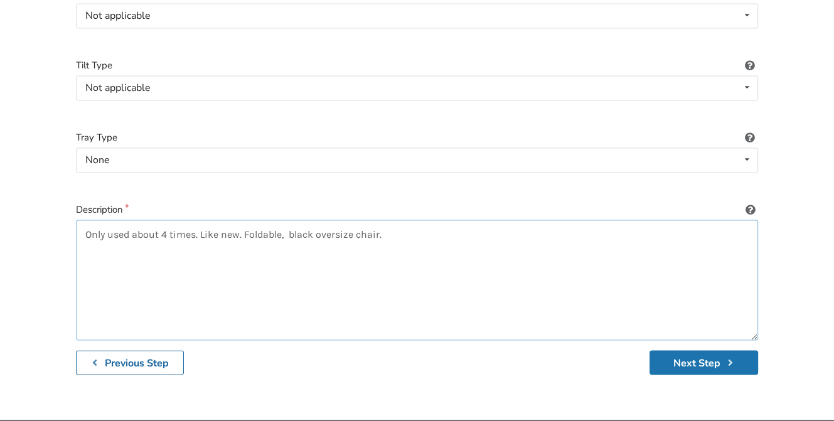
type textarea "Only used about 4 times. Like new. Foldable, black oversize chair."
click at [585, 350] on button "Next Step" at bounding box center [704, 362] width 109 height 24
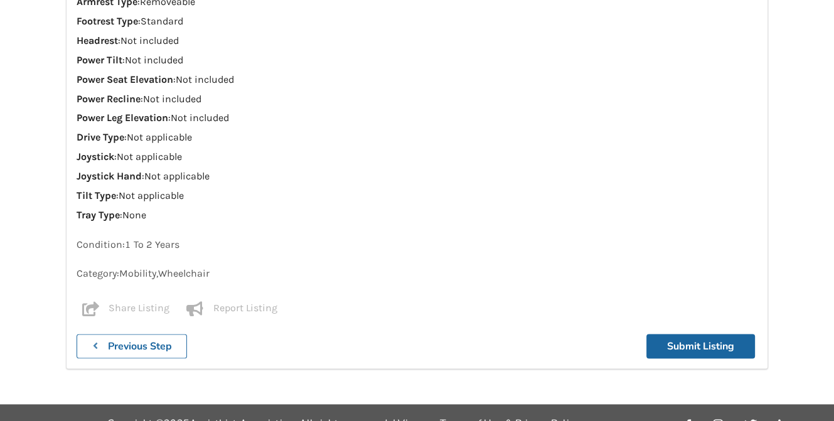
scroll to position [1509, 0]
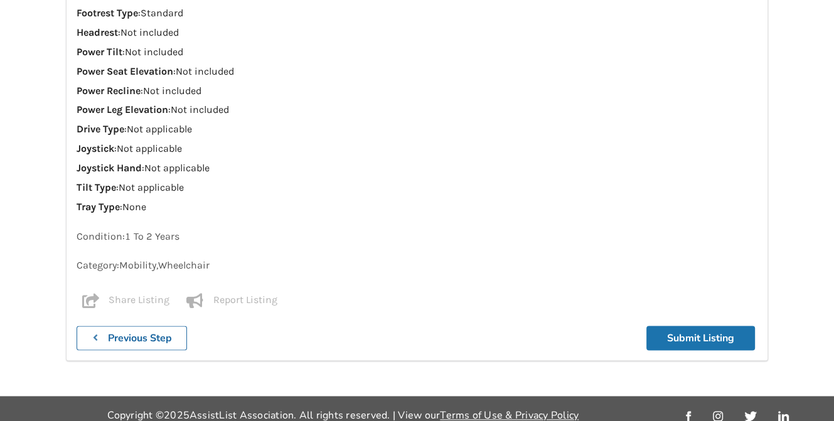
click at [585, 326] on button "Submit Listing" at bounding box center [700, 338] width 109 height 24
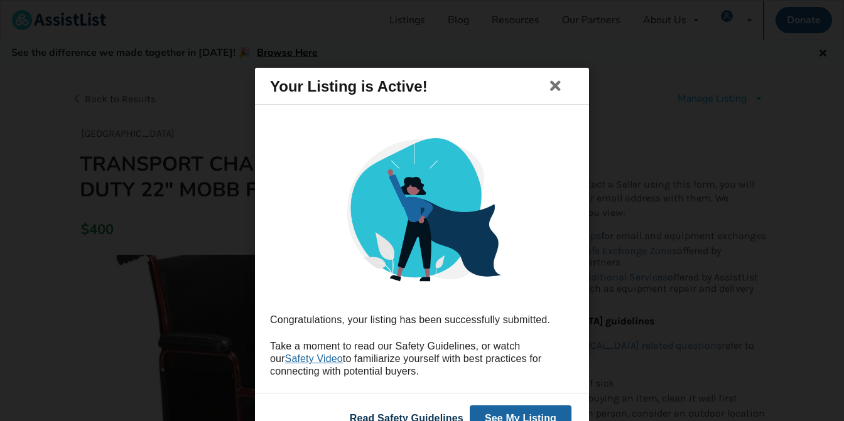
click at [417, 414] on link "Read Safety Guidelines" at bounding box center [407, 417] width 114 height 11
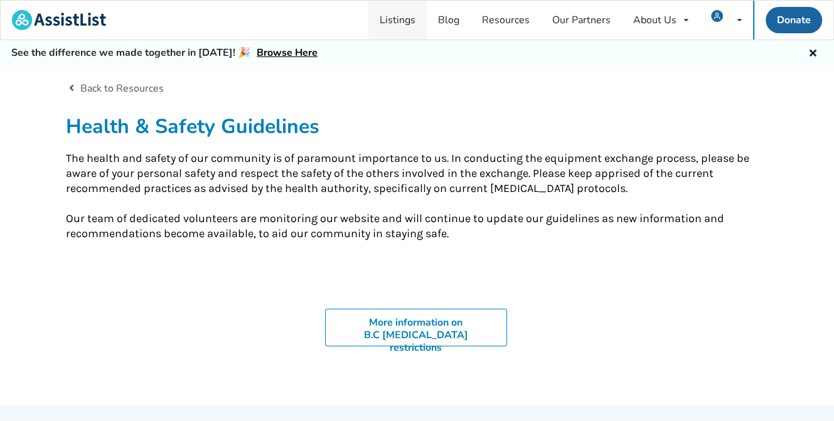
click at [402, 14] on link "Listings" at bounding box center [397, 20] width 58 height 39
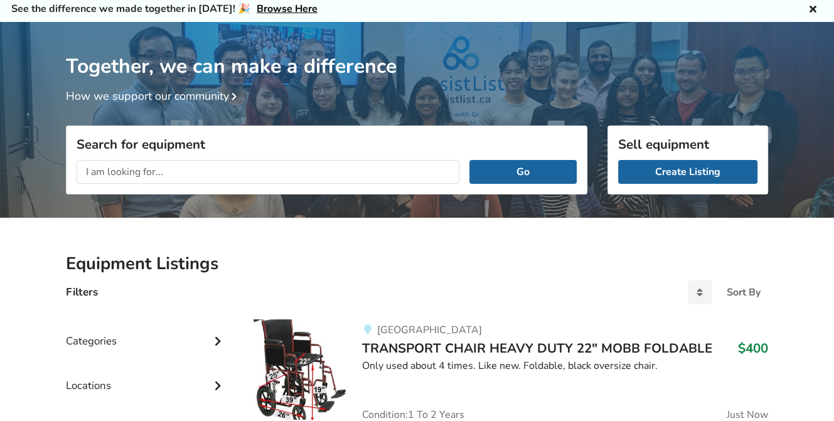
scroll to position [126, 0]
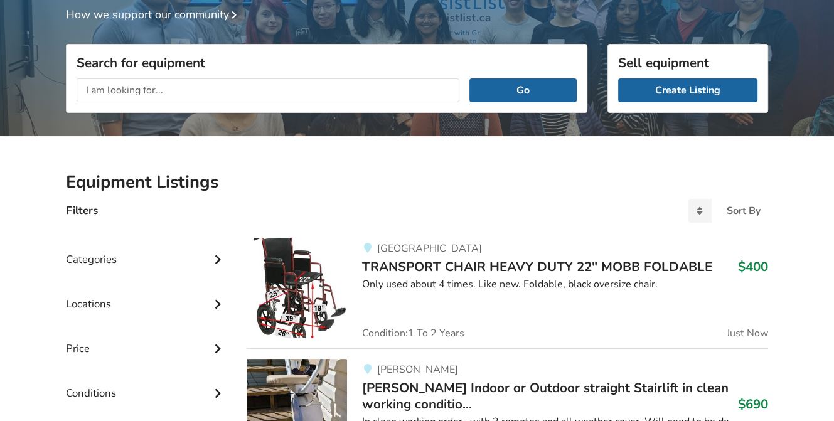
click at [487, 265] on span "TRANSPORT CHAIR HEAVY DUTY 22″ MOBB FOLDABLE" at bounding box center [537, 267] width 350 height 18
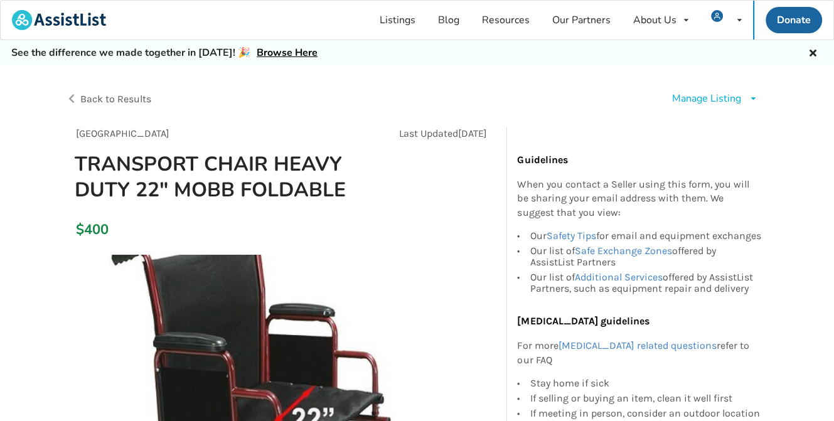
scroll to position [63, 0]
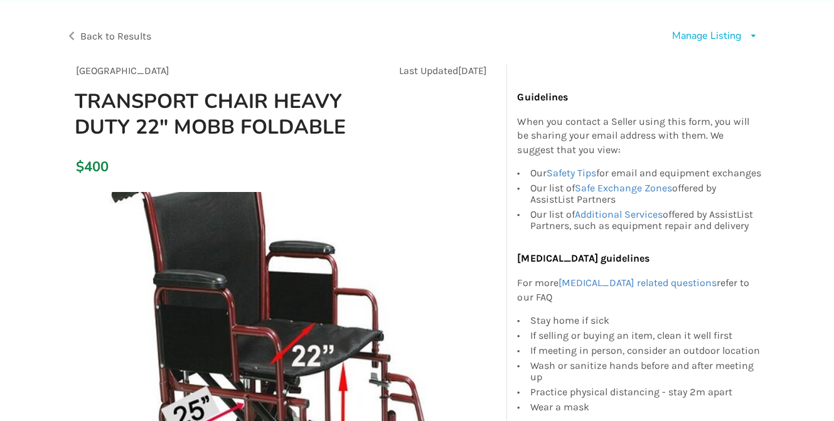
click at [713, 32] on div "Manage Listing" at bounding box center [706, 36] width 69 height 14
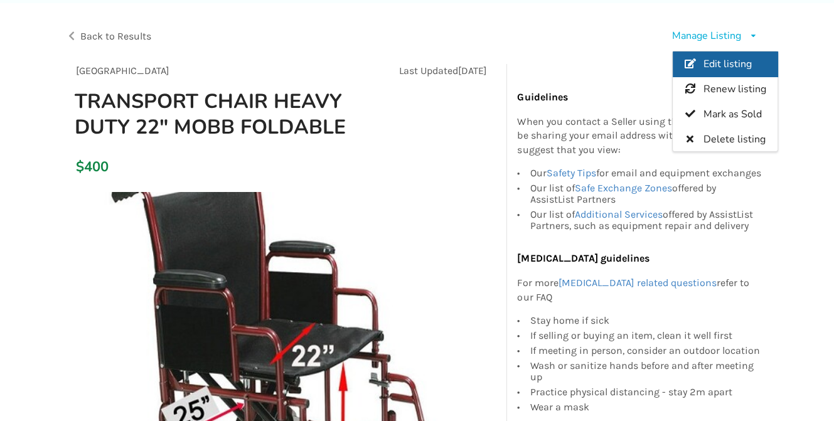
click at [718, 62] on span "Edit listing" at bounding box center [728, 64] width 48 height 14
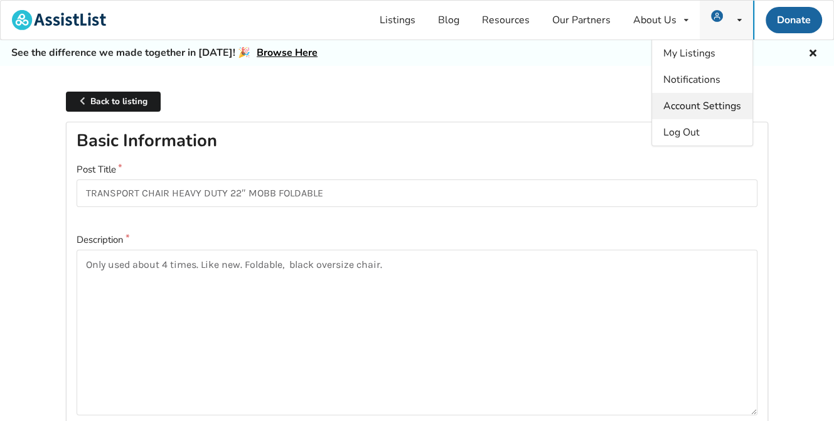
click at [683, 100] on span "Account Settings" at bounding box center [702, 106] width 78 height 14
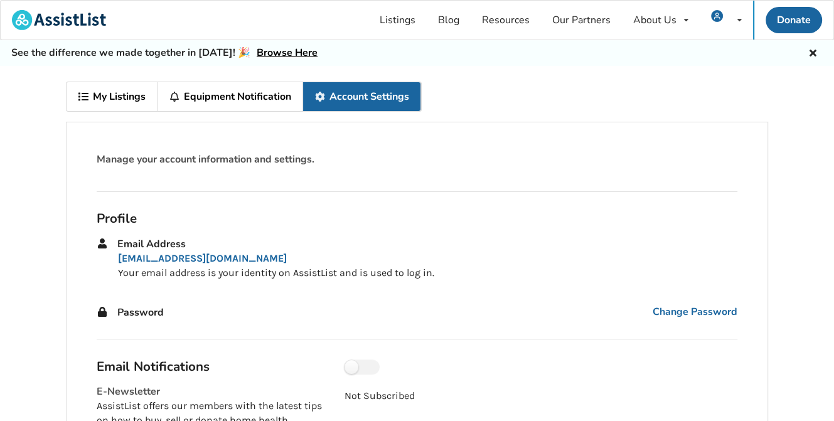
click at [226, 97] on link "Equipment Notification" at bounding box center [231, 96] width 146 height 29
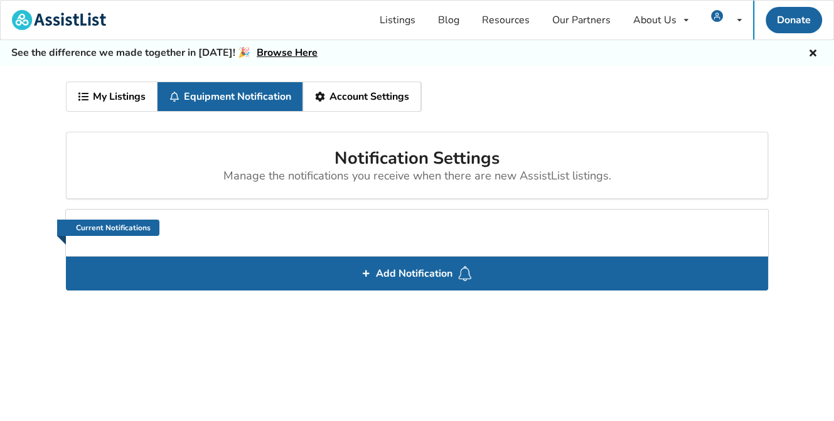
click at [112, 92] on link "My Listings" at bounding box center [112, 96] width 91 height 29
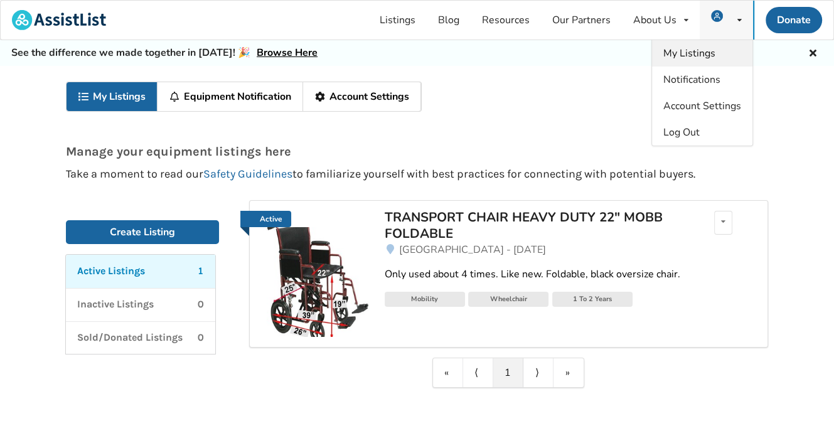
click at [692, 48] on span "My Listings" at bounding box center [689, 53] width 52 height 14
click at [276, 219] on link "Active" at bounding box center [265, 219] width 51 height 16
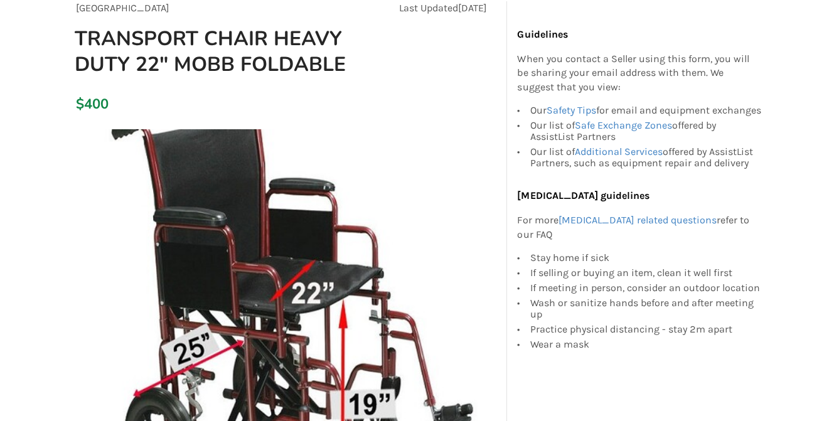
scroll to position [63, 0]
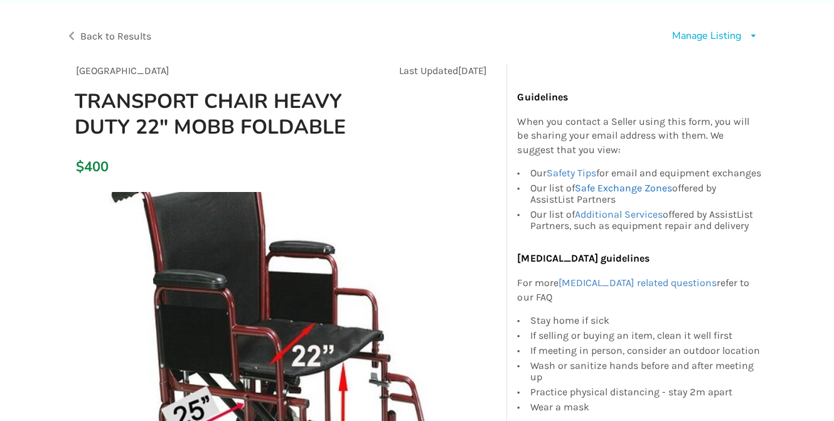
click at [596, 194] on link "Safe Exchange Zones" at bounding box center [622, 188] width 97 height 12
